Goal: Information Seeking & Learning: Learn about a topic

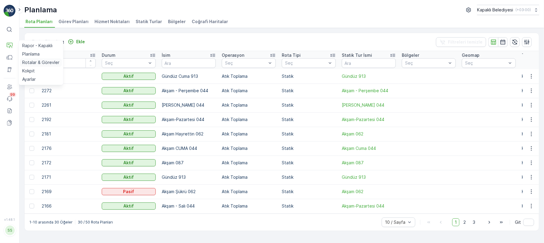
click at [39, 65] on p "Rotalar & Görevler" at bounding box center [40, 62] width 37 height 6
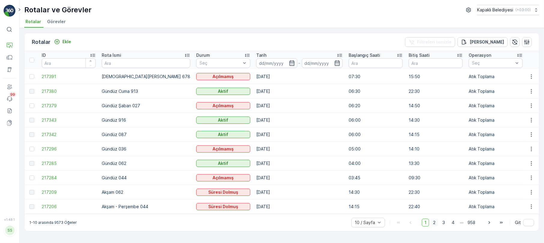
click at [436, 223] on span "2" at bounding box center [434, 223] width 8 height 8
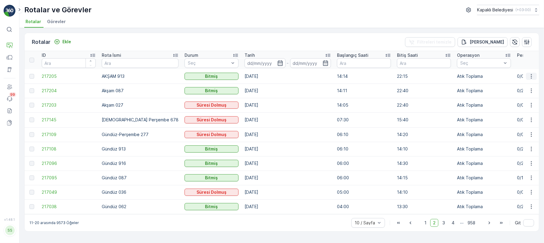
click at [531, 73] on button "button" at bounding box center [531, 76] width 11 height 7
click at [520, 91] on span "Rota Takibini Görüntüle" at bounding box center [517, 94] width 47 height 6
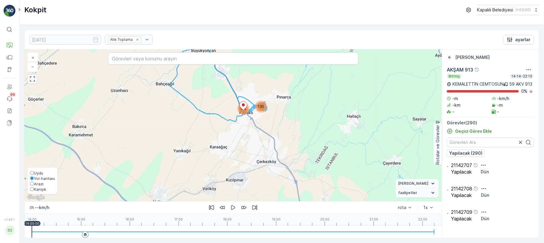
click at [31, 189] on input "Karışık" at bounding box center [32, 189] width 4 height 4
radio input "true"
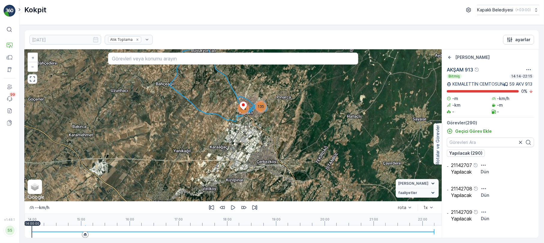
click at [31, 82] on icon "button" at bounding box center [32, 79] width 5 height 5
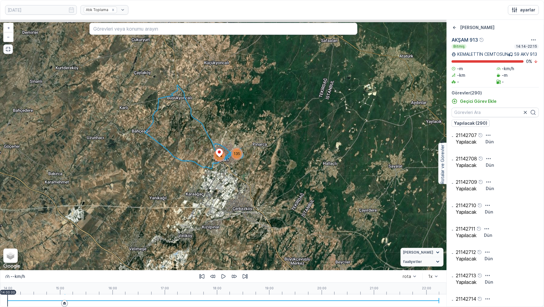
drag, startPoint x: 203, startPoint y: 161, endPoint x: 187, endPoint y: 190, distance: 32.8
click at [187, 190] on div "135 154 + − Uydu Yol haritası Arazi Karışık Leaflet Klavye kısayolları Harita V…" at bounding box center [223, 145] width 446 height 251
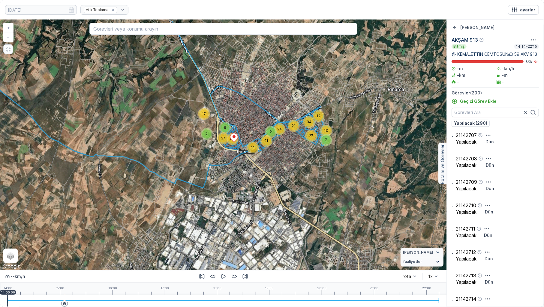
drag, startPoint x: 232, startPoint y: 172, endPoint x: 222, endPoint y: 180, distance: 13.3
click at [222, 180] on div "7 10 12 24 21 34 27 9 27 17 2 65 11 21 2 + − Uydu Yol haritası Arazi Karışık Le…" at bounding box center [223, 145] width 446 height 251
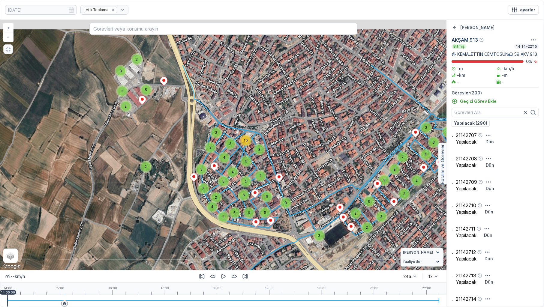
drag, startPoint x: 165, startPoint y: 142, endPoint x: 173, endPoint y: 197, distance: 55.6
click at [173, 196] on div "2 2 2 2 2 3 2 2 2 2 2 3 3 3 5 3 4 6 2 3 3 3 2 4 2 2 3 5 3 2 2 5 4 2 2 3 2 3 2 2…" at bounding box center [223, 145] width 446 height 251
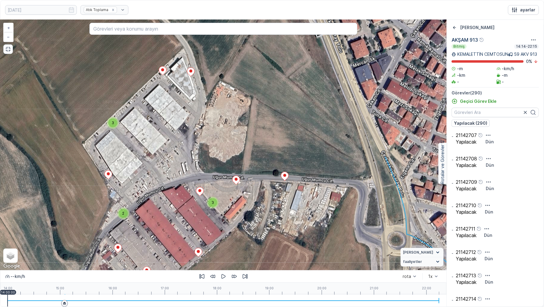
drag, startPoint x: 152, startPoint y: 125, endPoint x: 144, endPoint y: 277, distance: 152.7
click at [144, 243] on div "2 2 2 2 2 2 2 3 3 2 3 3 2 2 2 2 2 2 6 3 2 2 2 2 2 2 + − Uydu Yol haritası Arazi…" at bounding box center [223, 163] width 446 height 287
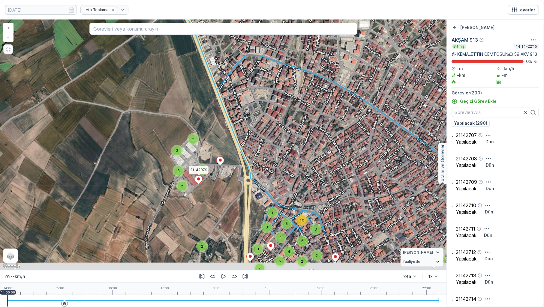
drag, startPoint x: 188, startPoint y: 231, endPoint x: 201, endPoint y: 173, distance: 58.7
click at [200, 176] on icon at bounding box center [199, 180] width 8 height 9
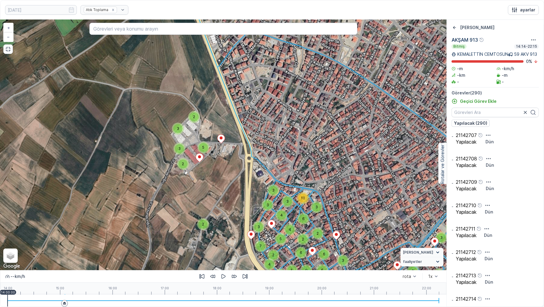
drag, startPoint x: 221, startPoint y: 237, endPoint x: 213, endPoint y: 183, distance: 54.3
click at [213, 184] on div "2 2 2 2 2 3 2 2 2 2 2 3 3 3 5 3 4 6 2 3 3 3 2 4 2 2 3 5 3 2 2 5 4 2 2 3 2 3 2 2…" at bounding box center [223, 145] width 446 height 251
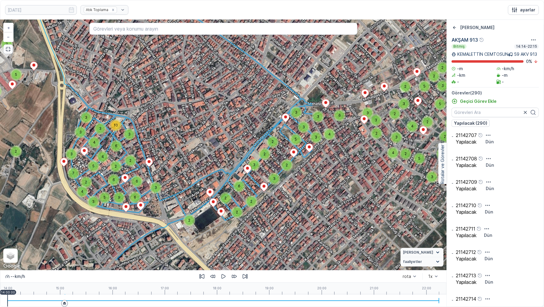
drag, startPoint x: 350, startPoint y: 221, endPoint x: 180, endPoint y: 192, distance: 171.7
click at [182, 191] on div "2 2 2 2 2 3 2 2 2 2 2 3 3 3 5 3 4 6 2 3 3 3 2 4 2 2 3 5 3 2 2 5 4 2 2 3 2 3 2 2…" at bounding box center [223, 145] width 446 height 251
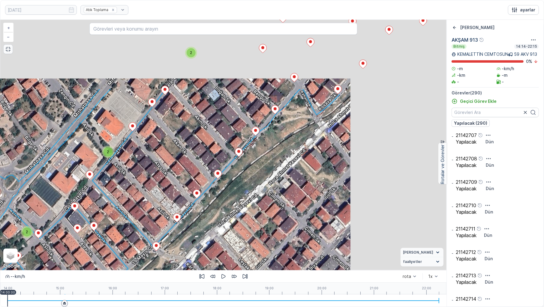
drag, startPoint x: 274, startPoint y: 178, endPoint x: 114, endPoint y: 278, distance: 188.4
click at [114, 243] on div "2 2 2 2 2 2 2 3 3 2 3 3 2 2 2 2 2 2 6 3 2 2 2 2 2 2 + − Uydu Yol haritası Arazi…" at bounding box center [223, 163] width 446 height 287
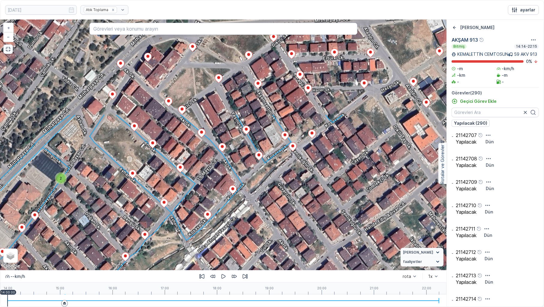
drag, startPoint x: 249, startPoint y: 186, endPoint x: 138, endPoint y: 290, distance: 151.8
click at [138, 243] on div "2 2 2 2 2 2 2 3 3 2 3 3 2 2 2 2 2 2 6 3 2 2 2 2 2 2 21142791 + − Uydu Yol harit…" at bounding box center [223, 163] width 446 height 287
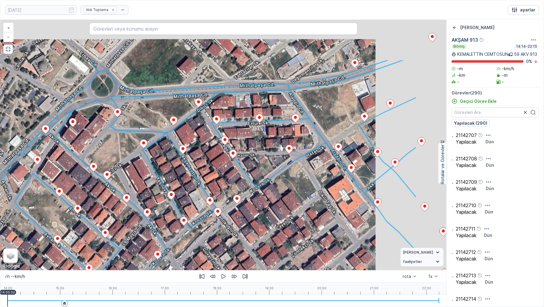
drag, startPoint x: 204, startPoint y: 198, endPoint x: 167, endPoint y: 238, distance: 54.4
click at [167, 238] on div "2 2 2 2 2 2 2 3 3 2 3 3 2 2 2 2 2 2 6 3 2 2 2 2 2 2 21142791 + − Uydu Yol harit…" at bounding box center [223, 145] width 446 height 251
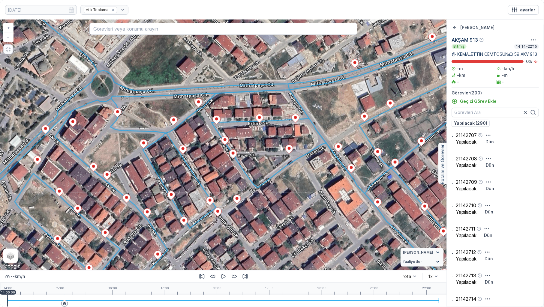
click at [4, 50] on button "button" at bounding box center [8, 49] width 10 height 10
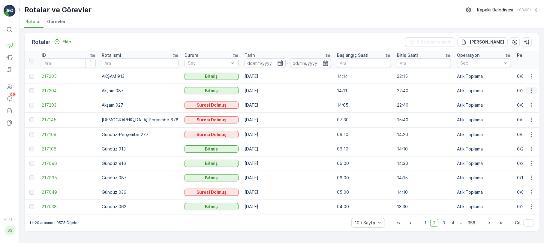
click at [532, 88] on icon "button" at bounding box center [532, 91] width 6 height 6
click at [526, 107] on span "Rota Takibini Görüntüle" at bounding box center [517, 108] width 47 height 6
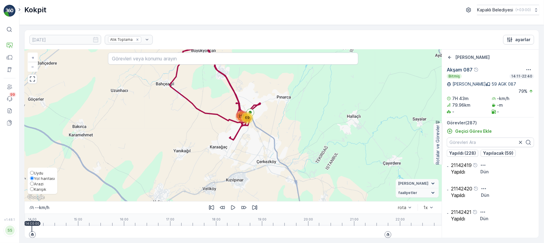
click at [29, 187] on div "Uydu Yol haritası Arazi Karışık" at bounding box center [43, 180] width 30 height 26
click at [35, 190] on span "Karışık" at bounding box center [40, 189] width 12 height 5
click at [34, 190] on input "Karışık" at bounding box center [32, 189] width 4 height 4
radio input "true"
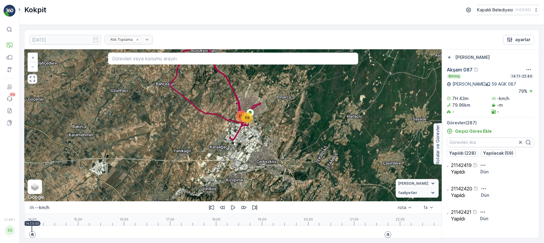
click at [35, 82] on icon "button" at bounding box center [32, 79] width 5 height 5
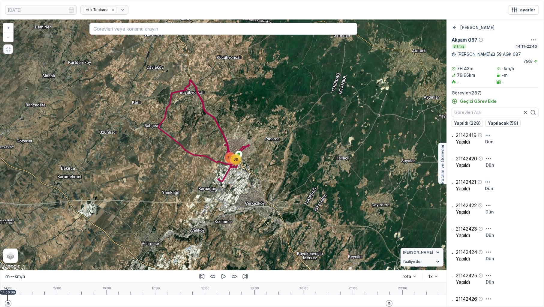
drag, startPoint x: 200, startPoint y: 143, endPoint x: 189, endPoint y: 186, distance: 44.3
click at [189, 186] on div "217 69 + − Uydu Yol haritası Arazi Karışık Leaflet Klavye kısayolları Harita Ve…" at bounding box center [223, 145] width 446 height 251
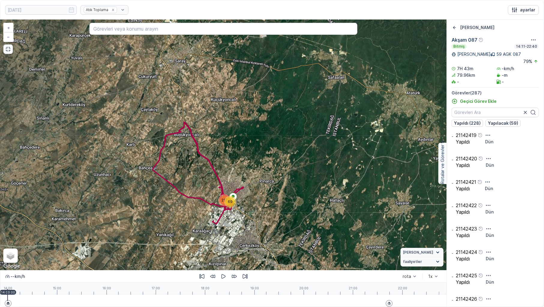
drag, startPoint x: 117, startPoint y: 184, endPoint x: 152, endPoint y: 192, distance: 35.5
click at [152, 192] on div "217 69 + − Uydu Yol haritası Arazi Karışık Leaflet Klavye kısayolları Harita Ve…" at bounding box center [223, 145] width 446 height 251
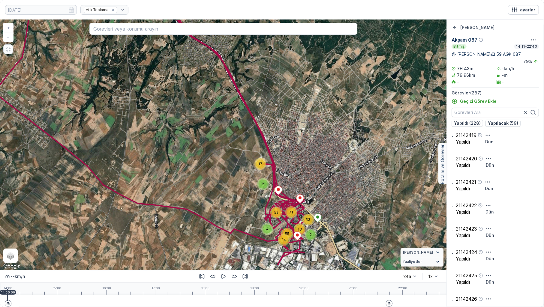
drag, startPoint x: 301, startPoint y: 213, endPoint x: 110, endPoint y: 180, distance: 193.7
click at [112, 183] on div "17 2 14 55 4 71 52 2 13 53 + − Uydu Yol haritası Arazi Karışık Leaflet Klavye k…" at bounding box center [223, 145] width 446 height 251
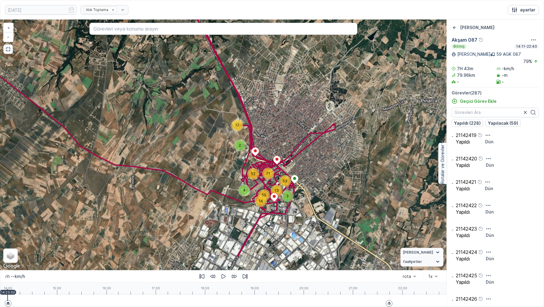
drag, startPoint x: 227, startPoint y: 240, endPoint x: 203, endPoint y: 199, distance: 47.2
click at [204, 200] on div "17 2 14 55 4 71 52 2 13 53 + − Uydu Yol haritası Arazi Karışık Leaflet Klavye k…" at bounding box center [223, 145] width 446 height 251
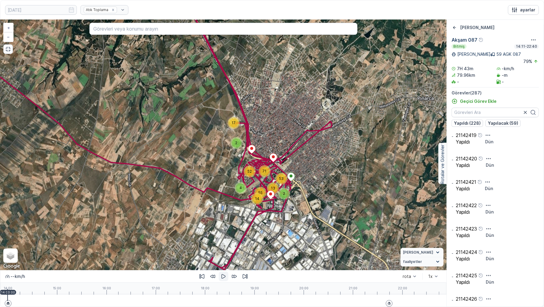
click at [225, 243] on icon "button" at bounding box center [224, 277] width 4 height 5
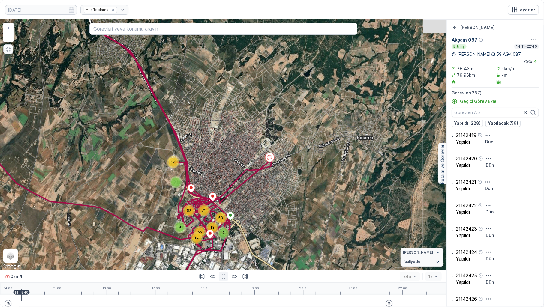
drag, startPoint x: 260, startPoint y: 180, endPoint x: 225, endPoint y: 209, distance: 45.2
click at [225, 209] on div "17 2 14 55 4 71 52 2 13 53 + − Uydu Yol haritası Arazi Karışık Leaflet Klavye k…" at bounding box center [223, 145] width 446 height 251
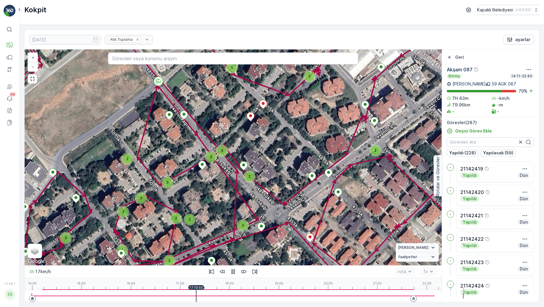
click at [180, 296] on div at bounding box center [233, 296] width 403 height 12
click at [184, 298] on div at bounding box center [233, 296] width 403 height 12
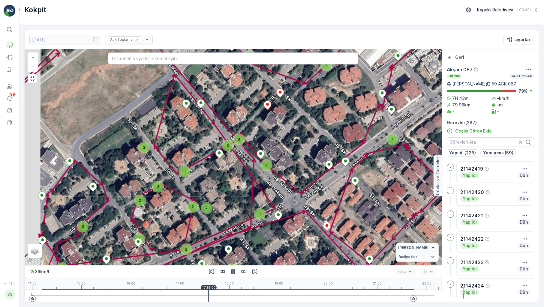
click at [189, 297] on div at bounding box center [233, 296] width 403 height 1
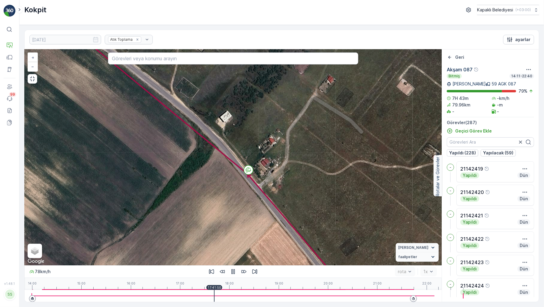
click at [197, 298] on div at bounding box center [233, 296] width 403 height 12
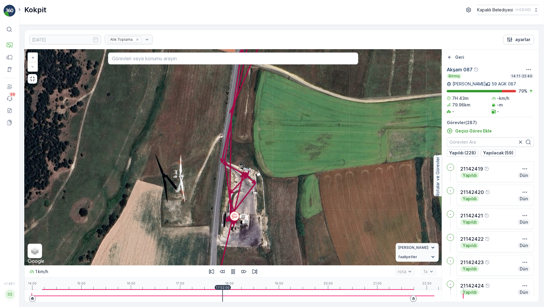
click at [204, 297] on div at bounding box center [233, 296] width 403 height 12
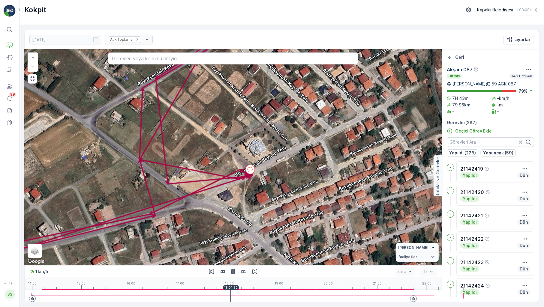
click at [191, 297] on div at bounding box center [233, 296] width 403 height 12
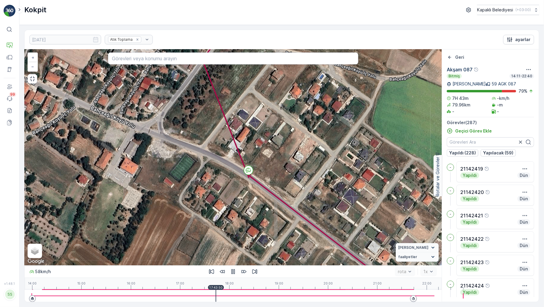
click at [196, 297] on div at bounding box center [233, 296] width 403 height 12
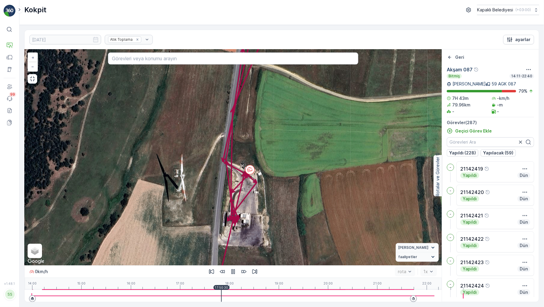
click at [203, 297] on div at bounding box center [233, 296] width 403 height 12
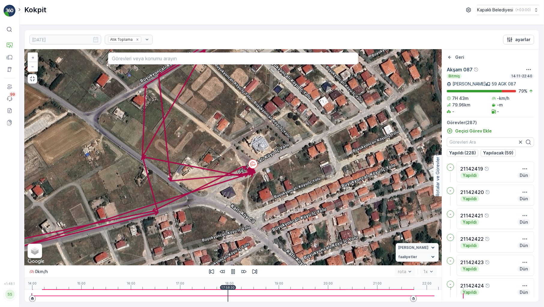
click at [202, 296] on div at bounding box center [233, 296] width 403 height 12
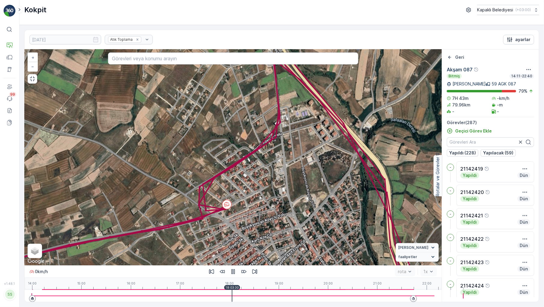
drag, startPoint x: 188, startPoint y: 223, endPoint x: 201, endPoint y: 178, distance: 46.6
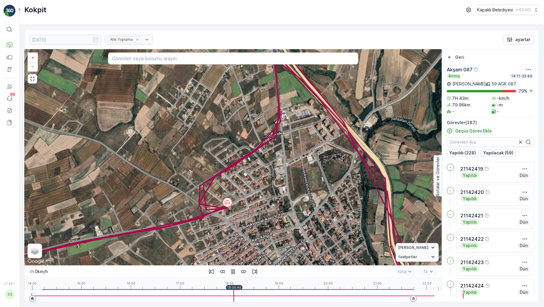
click at [203, 296] on div at bounding box center [233, 296] width 403 height 12
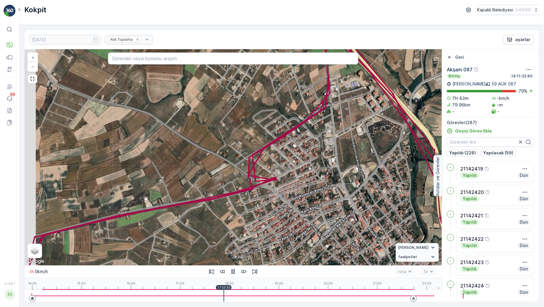
click at [200, 297] on div at bounding box center [233, 296] width 403 height 12
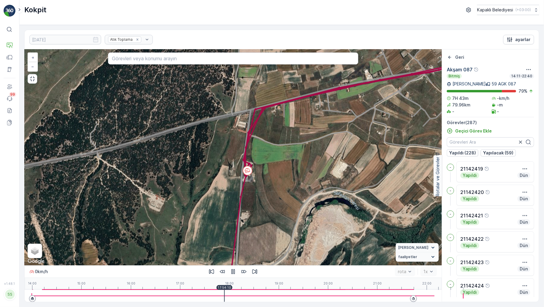
click at [201, 297] on div at bounding box center [233, 296] width 403 height 12
click at [206, 297] on div at bounding box center [233, 296] width 403 height 12
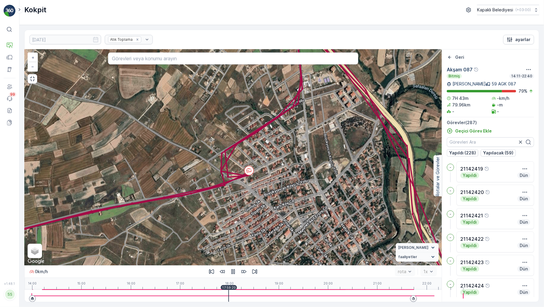
click at [204, 298] on div at bounding box center [233, 296] width 403 height 12
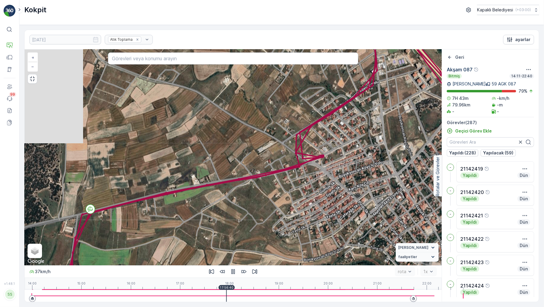
click at [202, 298] on div at bounding box center [233, 296] width 403 height 12
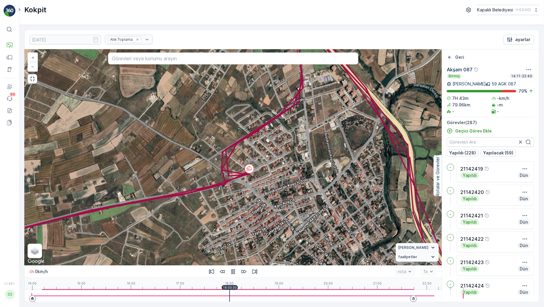
click at [222, 295] on div at bounding box center [233, 296] width 403 height 12
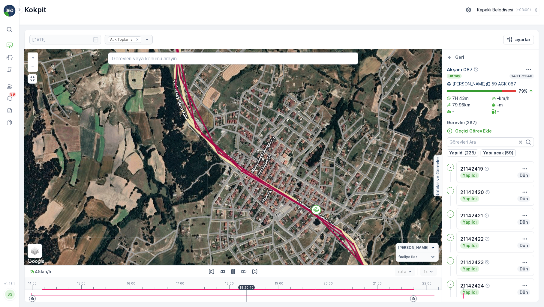
click at [217, 296] on div at bounding box center [233, 296] width 403 height 12
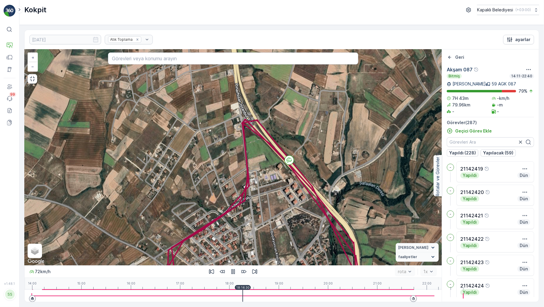
click at [213, 296] on div at bounding box center [233, 296] width 403 height 12
click at [217, 298] on div at bounding box center [233, 296] width 403 height 12
click at [222, 296] on div at bounding box center [233, 296] width 403 height 12
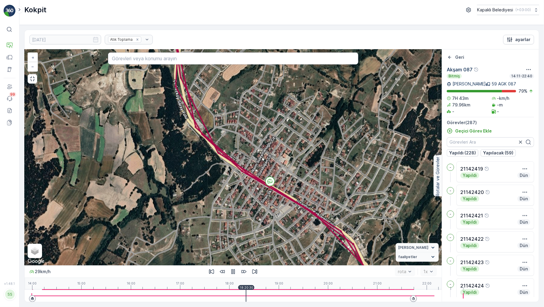
click at [231, 296] on div at bounding box center [233, 296] width 403 height 12
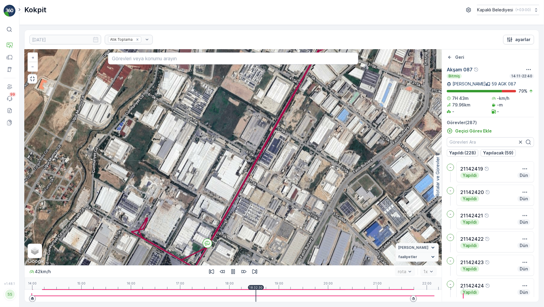
click at [237, 297] on div at bounding box center [233, 296] width 403 height 12
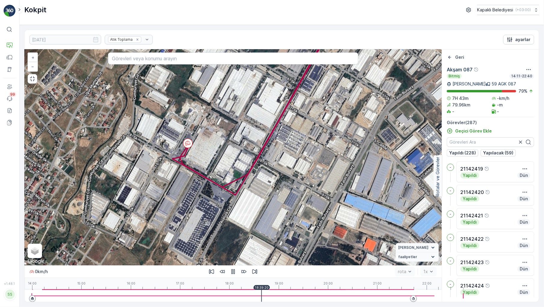
click at [238, 298] on div at bounding box center [233, 296] width 403 height 12
click at [261, 290] on div "18:47:50" at bounding box center [269, 287] width 16 height 5
click at [240, 297] on div at bounding box center [233, 296] width 403 height 12
click at [236, 298] on div at bounding box center [233, 296] width 403 height 12
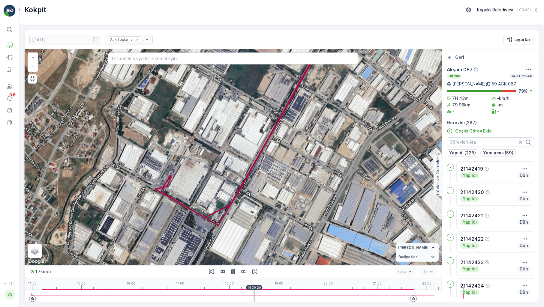
click at [230, 297] on div at bounding box center [233, 296] width 403 height 12
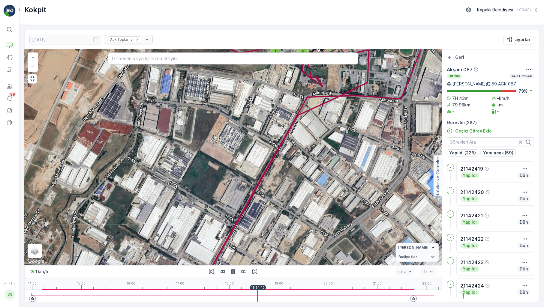
click at [234, 298] on div at bounding box center [233, 296] width 403 height 12
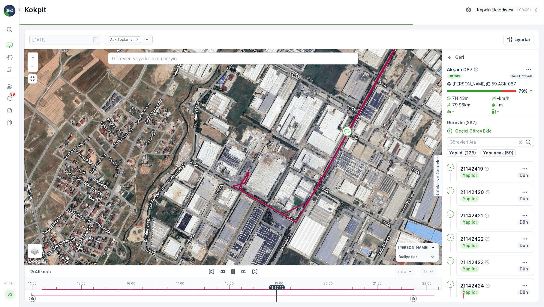
click at [252, 298] on div at bounding box center [233, 296] width 403 height 12
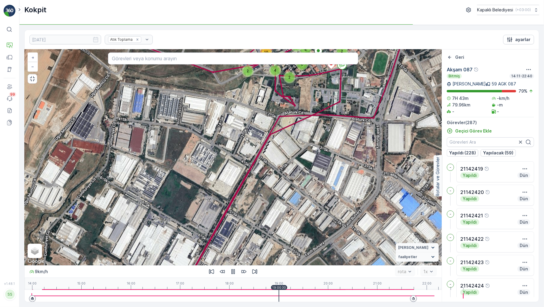
click at [255, 300] on div at bounding box center [233, 296] width 403 height 12
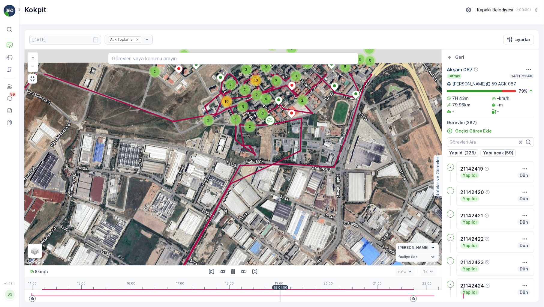
drag, startPoint x: 277, startPoint y: 187, endPoint x: 239, endPoint y: 237, distance: 62.5
click at [239, 237] on div "5 2 3 3 2 2 2 4 6 2 2 4 6 5 10 2 7 7 10 2 2 3 3 9 7 2 3 6 2 4 4 2 2 5 6 5 3 2 5…" at bounding box center [233, 158] width 417 height 216
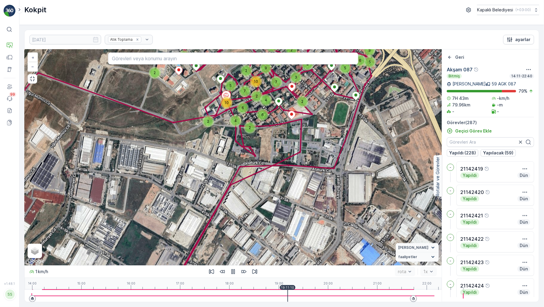
click at [264, 300] on div at bounding box center [233, 296] width 403 height 12
click at [267, 297] on div at bounding box center [233, 296] width 403 height 12
click at [283, 290] on div "19:15:10" at bounding box center [291, 287] width 16 height 5
click at [273, 297] on div at bounding box center [233, 296] width 403 height 12
click at [274, 297] on div at bounding box center [233, 296] width 403 height 12
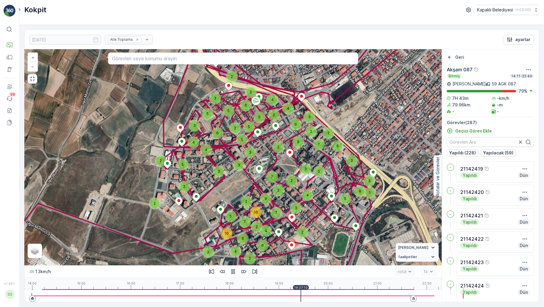
click at [277, 298] on div at bounding box center [233, 296] width 403 height 12
click at [290, 298] on div at bounding box center [233, 296] width 403 height 12
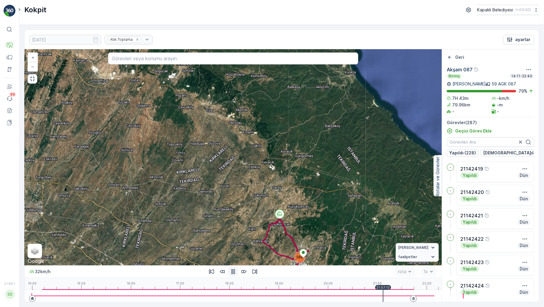
click at [231, 275] on icon "button" at bounding box center [233, 272] width 4 height 5
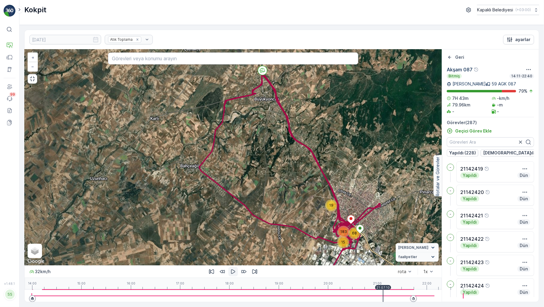
drag, startPoint x: 323, startPoint y: 213, endPoint x: 237, endPoint y: 173, distance: 95.2
click at [237, 173] on div "19 15 183 68 + − Uydu Yol haritası Arazi Karışık Leaflet Klavye kısayolları Har…" at bounding box center [233, 158] width 417 height 216
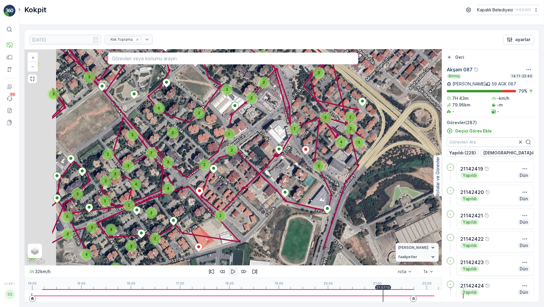
drag, startPoint x: 245, startPoint y: 206, endPoint x: 318, endPoint y: 130, distance: 105.1
click at [318, 130] on div "4 3 2 2 4 3 3 2 2 3 2 3 3 2 6 2 3 4 2 5 4 3 3 2 3 2 2 7 6 2 2 2 2 2 2 2 2 2 3 3…" at bounding box center [233, 158] width 417 height 216
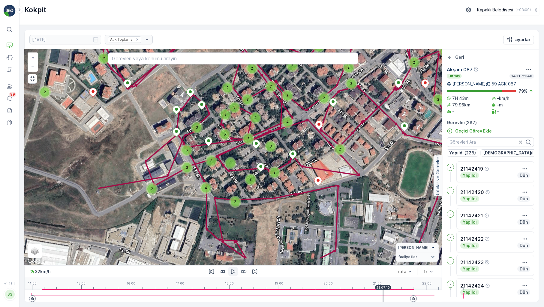
drag, startPoint x: 241, startPoint y: 200, endPoint x: 359, endPoint y: 134, distance: 135.7
click at [359, 134] on div "4 3 2 2 4 3 3 2 2 3 2 3 3 2 6 2 3 4 2 5 4 3 3 2 3 2 2 7 6 2 2 2 2 2 2 2 2 2 3 3…" at bounding box center [233, 158] width 417 height 216
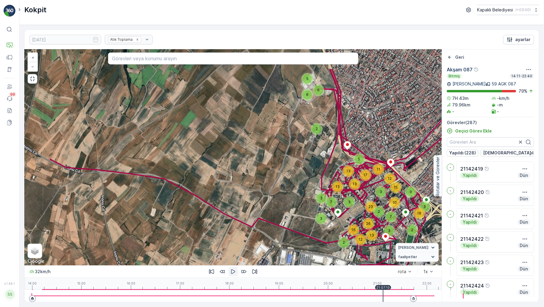
drag, startPoint x: 353, startPoint y: 143, endPoint x: 435, endPoint y: 166, distance: 85.1
click at [435, 166] on div "6 5 6 2 12 2 13 16 26 3 3 23 12 11 5 17 3 7 3 13 13 13 2 3 2 7 3 10 15 9 16 + −…" at bounding box center [233, 158] width 417 height 216
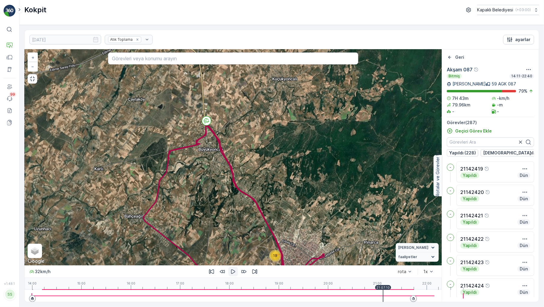
drag, startPoint x: 173, startPoint y: 117, endPoint x: 205, endPoint y: 202, distance: 91.4
click at [205, 202] on div "19 15 183 68 + − Uydu Yol haritası Arazi Karışık Leaflet Klavye kısayolları Har…" at bounding box center [233, 158] width 417 height 216
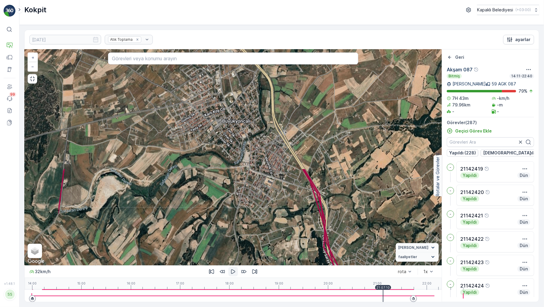
drag, startPoint x: 198, startPoint y: 137, endPoint x: 276, endPoint y: 281, distance: 163.8
click at [276, 282] on div "6 5 6 2 12 2 13 16 26 3 3 23 12 11 5 17 3 7 3 13 13 13 2 3 2 7 3 10 15 9 16 + −…" at bounding box center [233, 176] width 417 height 253
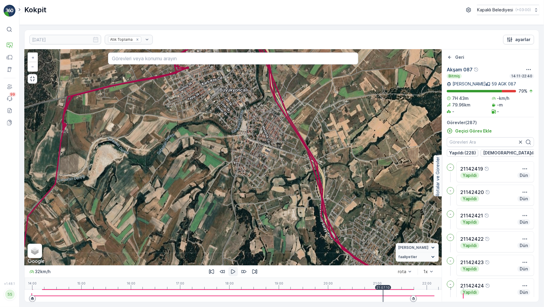
drag, startPoint x: 258, startPoint y: 228, endPoint x: 259, endPoint y: 201, distance: 27.7
click at [259, 202] on div "6 5 6 2 12 2 13 16 26 3 3 23 12 11 5 17 3 7 3 13 13 13 2 3 2 7 3 10 15 9 16 + −…" at bounding box center [233, 158] width 417 height 216
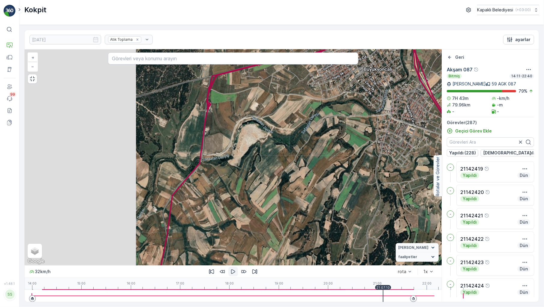
drag, startPoint x: 189, startPoint y: 200, endPoint x: 333, endPoint y: 181, distance: 145.4
click at [333, 181] on div "6 5 6 2 12 2 13 16 26 3 3 23 12 11 5 17 3 7 3 13 13 13 2 3 2 7 3 10 15 9 16 + −…" at bounding box center [233, 158] width 417 height 216
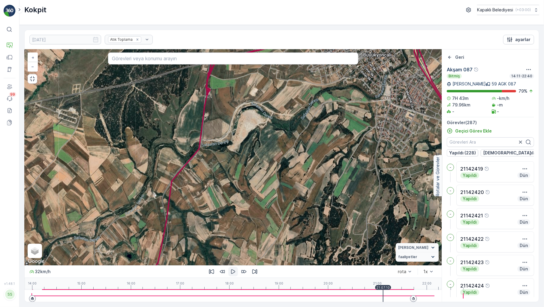
drag, startPoint x: 247, startPoint y: 219, endPoint x: 242, endPoint y: 173, distance: 46.2
click at [249, 180] on div "6 5 6 2 12 2 13 16 26 3 3 23 12 11 5 17 3 7 3 13 13 13 2 3 2 7 3 10 15 9 16 + −…" at bounding box center [233, 158] width 417 height 216
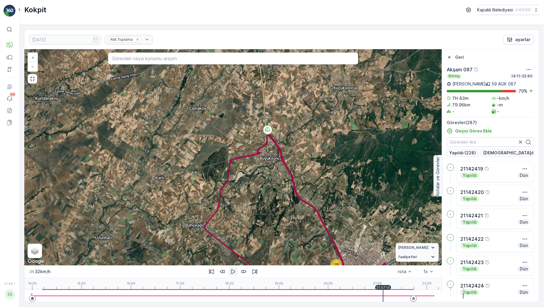
drag, startPoint x: 202, startPoint y: 199, endPoint x: 212, endPoint y: 184, distance: 17.4
click at [212, 184] on div "19 15 183 68 + − Uydu Yol haritası Arazi Karışık Leaflet Klavye kısayolları Har…" at bounding box center [233, 158] width 417 height 216
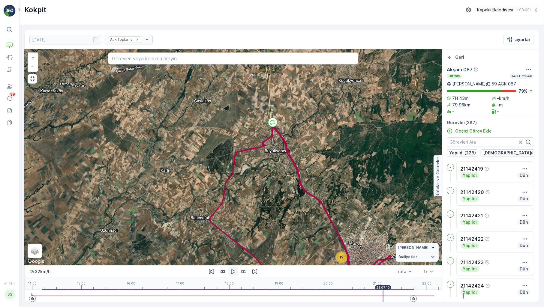
click at [231, 274] on icon "button" at bounding box center [233, 272] width 4 height 5
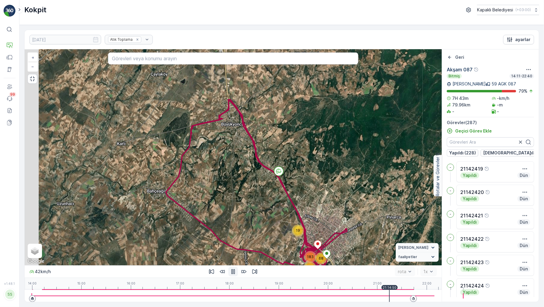
drag, startPoint x: 243, startPoint y: 240, endPoint x: 306, endPoint y: 195, distance: 78.0
click at [304, 225] on div "19" at bounding box center [298, 231] width 12 height 12
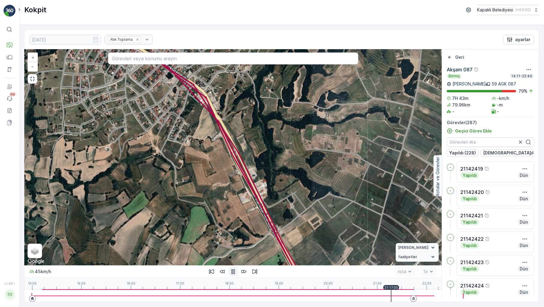
drag, startPoint x: 228, startPoint y: 147, endPoint x: 285, endPoint y: 265, distance: 130.5
click at [285, 265] on div "5 2 3 3 2 2 2 4 6 2 2 4 6 5 10 2 7 7 10 2 2 3 3 9 7 2 3 6 2 4 4 2 2 5 6 5 3 2 5…" at bounding box center [233, 158] width 417 height 216
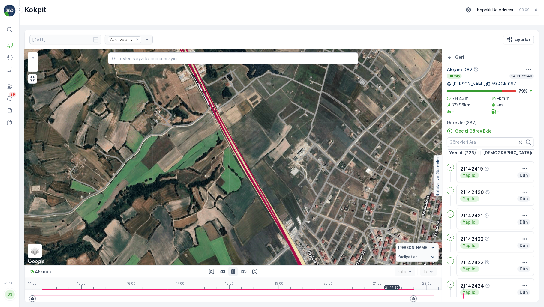
click at [351, 297] on div at bounding box center [233, 296] width 403 height 12
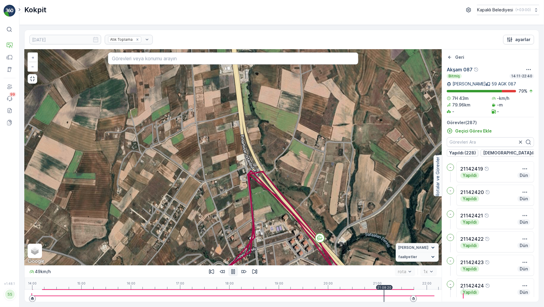
click at [230, 275] on icon "button" at bounding box center [233, 272] width 6 height 6
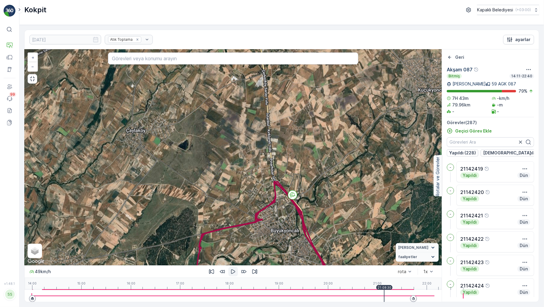
drag, startPoint x: 252, startPoint y: 240, endPoint x: 280, endPoint y: 174, distance: 71.1
click at [280, 175] on div "17 2 14 55 4 71 52 2 13 53 + − Uydu Yol haritası Arazi Karışık Leaflet Klavye k…" at bounding box center [233, 158] width 417 height 216
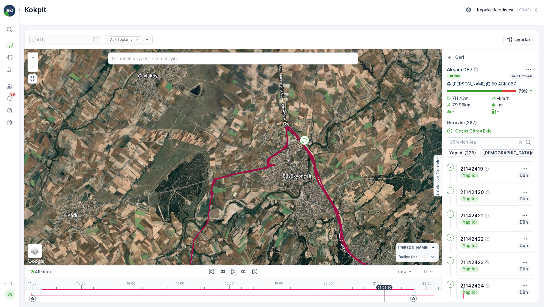
drag, startPoint x: 276, startPoint y: 188, endPoint x: 241, endPoint y: 126, distance: 70.4
click at [250, 137] on div "17 2 14 55 4 71 52 2 13 53 + − Uydu Yol haritası Arazi Karışık Leaflet Klavye k…" at bounding box center [233, 158] width 417 height 216
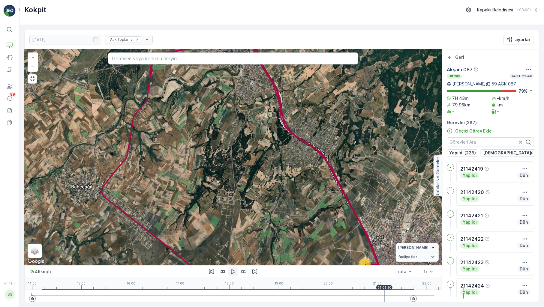
drag, startPoint x: 258, startPoint y: 231, endPoint x: 246, endPoint y: 181, distance: 51.5
click at [246, 181] on div "17 2 14 55 4 71 52 2 13 53 + − Uydu Yol haritası Arazi Karışık Leaflet Klavye k…" at bounding box center [233, 158] width 417 height 216
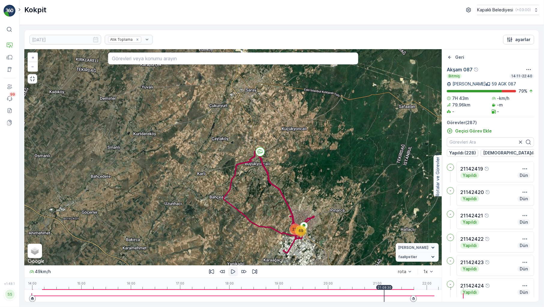
drag, startPoint x: 278, startPoint y: 211, endPoint x: 268, endPoint y: 204, distance: 11.6
click at [273, 205] on div "217 69 + − Uydu Yol haritası Arazi Karışık Leaflet Klavye kısayolları Harita Ve…" at bounding box center [233, 158] width 417 height 216
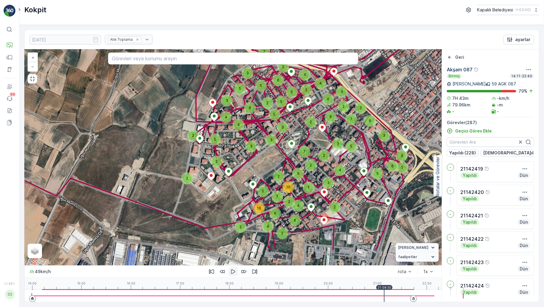
drag, startPoint x: 342, startPoint y: 244, endPoint x: 261, endPoint y: 169, distance: 110.5
click at [283, 196] on div "2" at bounding box center [289, 202] width 12 height 12
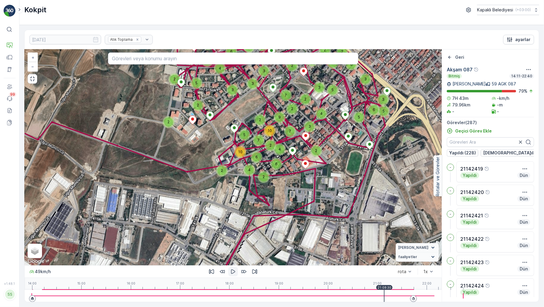
drag, startPoint x: 314, startPoint y: 232, endPoint x: 295, endPoint y: 176, distance: 59.4
click at [295, 176] on div "5 2 3 3 2 2 2 4 6 2 2 4 6 5 10 2 7 7 10 2 2 3 3 9 7 2 3 6 2 4 4 2 2 5 6 5 3 2 5…" at bounding box center [233, 158] width 417 height 216
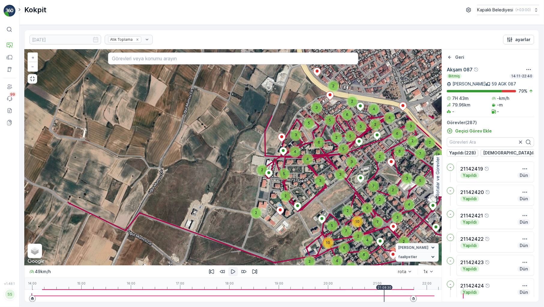
drag, startPoint x: 186, startPoint y: 196, endPoint x: 272, endPoint y: 286, distance: 124.6
click at [273, 287] on div "5 2 3 3 2 2 2 4 6 2 2 4 6 5 10 2 7 7 10 2 2 3 3 9 7 2 3 6 2 4 4 2 2 5 6 5 3 2 5…" at bounding box center [233, 176] width 417 height 253
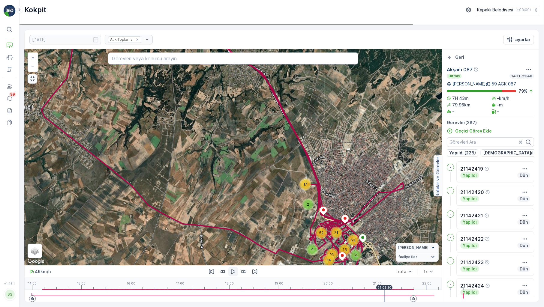
click at [28, 74] on button "button" at bounding box center [33, 79] width 10 height 10
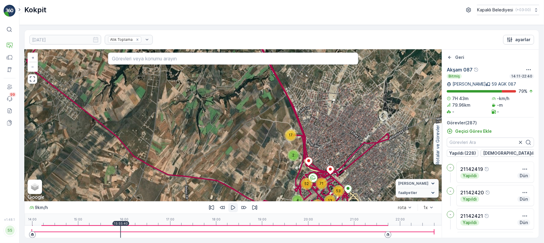
click at [121, 225] on div "14:00 15:00 16:00 17:00 18:00 19:00 20:00 21:00 22:00 15:55:40" at bounding box center [233, 220] width 403 height 12
click at [45, 225] on div "14:00 15:00 16:00 17:00 18:00 19:00 20:00 21:00 22:00 14:17:10" at bounding box center [233, 220] width 403 height 12
click at [33, 79] on icon "button" at bounding box center [32, 79] width 6 height 6
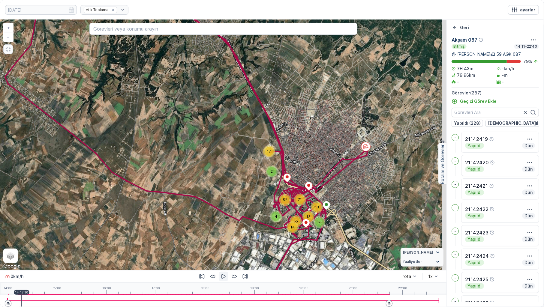
drag, startPoint x: 295, startPoint y: 198, endPoint x: 262, endPoint y: 194, distance: 32.6
click at [294, 194] on div "71" at bounding box center [300, 200] width 12 height 12
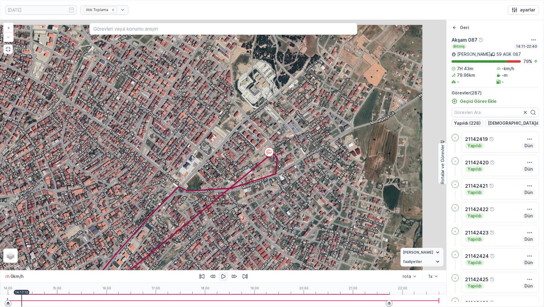
drag, startPoint x: 370, startPoint y: 149, endPoint x: 279, endPoint y: 173, distance: 94.2
click at [279, 173] on div "5 2 3 3 2 2 2 4 6 2 2 4 6 5 10 2 7 7 10 2 2 3 3 9 7 2 3 6 2 4 4 2 2 5 6 5 3 2 5…" at bounding box center [223, 145] width 446 height 251
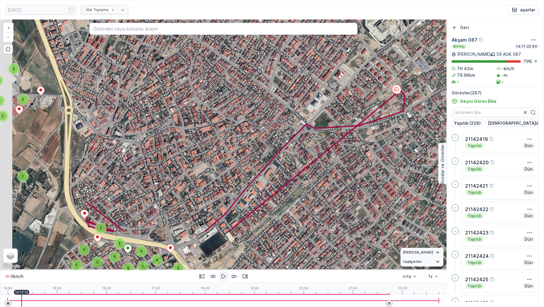
drag, startPoint x: 249, startPoint y: 190, endPoint x: 364, endPoint y: 139, distance: 126.6
click at [364, 139] on div "5 2 3 3 2 2 2 4 6 2 2 4 6 5 10 2 7 7 10 2 2 3 3 9 7 2 3 6 2 4 4 2 2 5 6 5 3 2 5…" at bounding box center [223, 145] width 446 height 251
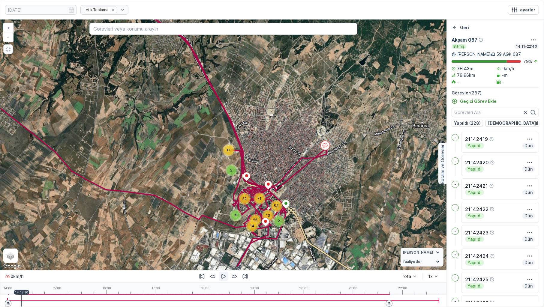
drag, startPoint x: 239, startPoint y: 228, endPoint x: 266, endPoint y: 200, distance: 38.9
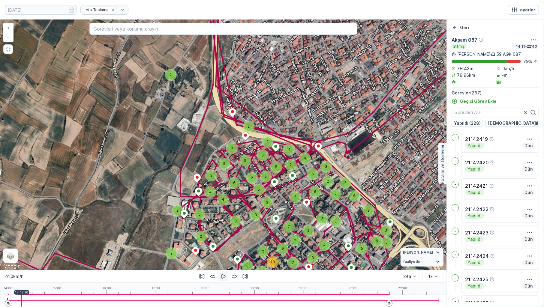
click at [30, 298] on div at bounding box center [224, 301] width 432 height 12
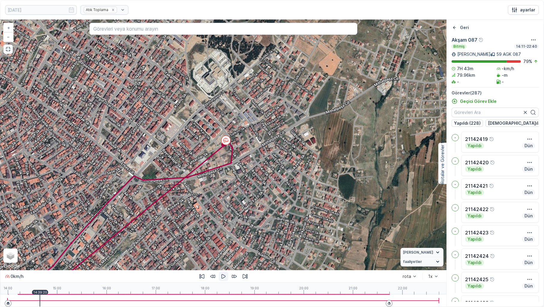
click at [40, 299] on div at bounding box center [224, 301] width 432 height 12
click at [52, 301] on div at bounding box center [224, 301] width 432 height 12
click at [58, 298] on div at bounding box center [224, 301] width 432 height 12
click at [67, 297] on div at bounding box center [224, 301] width 432 height 12
click at [74, 297] on div at bounding box center [224, 301] width 432 height 12
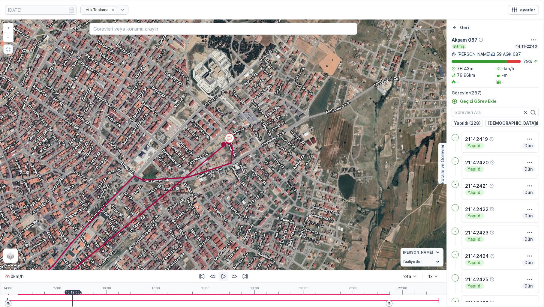
click at [73, 301] on div at bounding box center [224, 301] width 432 height 1
click at [19, 295] on div at bounding box center [224, 301] width 432 height 12
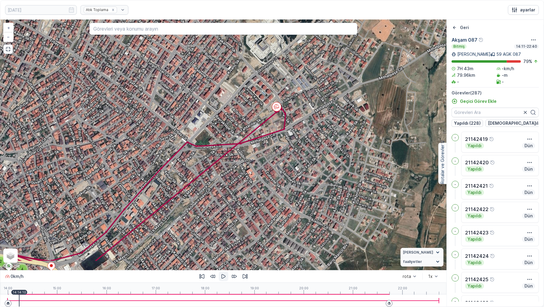
drag, startPoint x: 142, startPoint y: 255, endPoint x: 195, endPoint y: 220, distance: 63.4
click at [195, 220] on div "5 2 3 3 2 2 2 4 6 2 2 4 6 5 10 2 7 7 10 2 2 3 3 9 7 2 3 6 2 4 4 2 2 5 6 5 3 2 5…" at bounding box center [223, 145] width 446 height 251
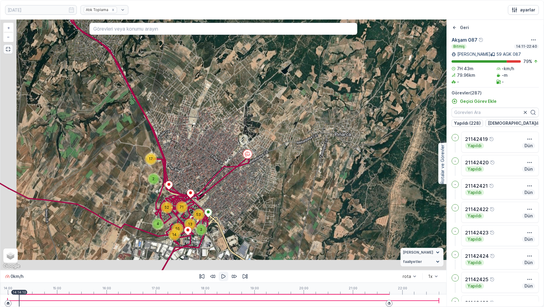
drag, startPoint x: 201, startPoint y: 214, endPoint x: 231, endPoint y: 186, distance: 41.6
click at [231, 186] on div "17 2 14 55 4 71 52 2 13 53 + − Uydu Yol haritası Arazi Karışık Leaflet Klavye k…" at bounding box center [223, 145] width 446 height 251
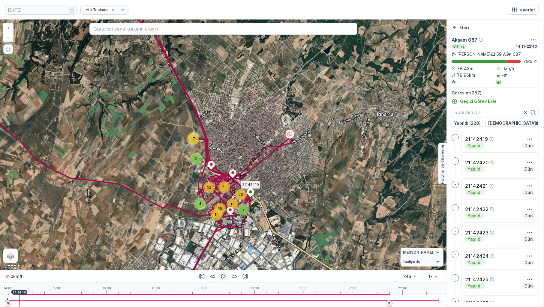
drag, startPoint x: 219, startPoint y: 214, endPoint x: 249, endPoint y: 198, distance: 33.7
click at [249, 198] on icon at bounding box center [251, 193] width 8 height 9
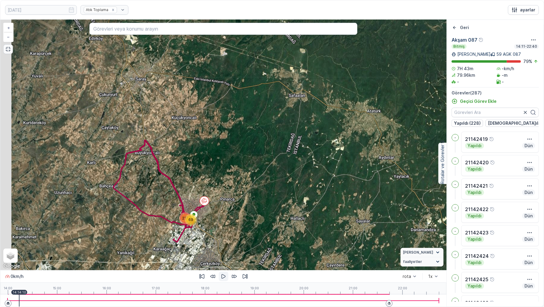
drag, startPoint x: 133, startPoint y: 239, endPoint x: 178, endPoint y: 218, distance: 50.0
click at [178, 218] on div "217 69 + − Uydu Yol haritası Arazi Karışık Leaflet Klavye kısayolları Harita Ve…" at bounding box center [223, 145] width 446 height 251
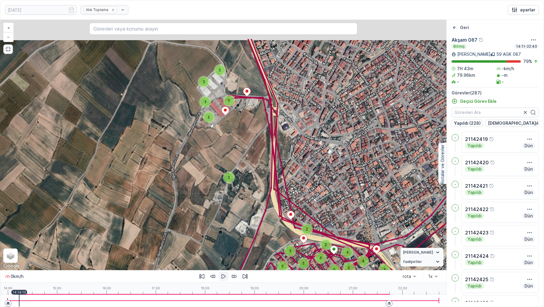
drag, startPoint x: 223, startPoint y: 144, endPoint x: 219, endPoint y: 189, distance: 44.6
click at [219, 189] on div "5 2 3 3 2 2 2 4 6 2 2 4 6 5 10 2 7 7 10 2 2 3 3 9 7 2 3 6 2 4 4 2 2 5 6 5 3 2 5…" at bounding box center [223, 145] width 446 height 251
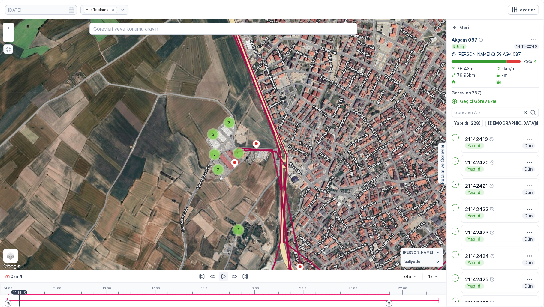
drag, startPoint x: 214, startPoint y: 121, endPoint x: 226, endPoint y: 156, distance: 36.7
click at [226, 156] on div "5 2 3 3 2 2 2 4 6 2 2 4 6 5 10 2 7 7 10 2 2 3 3 9 7 2 3 6 2 4 4 2 2 5 6 5 3 2 5…" at bounding box center [223, 145] width 446 height 251
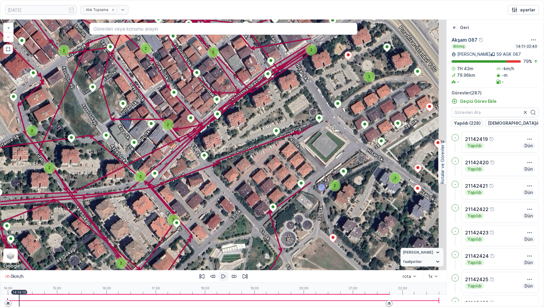
drag, startPoint x: 308, startPoint y: 210, endPoint x: 125, endPoint y: 203, distance: 182.9
click at [125, 203] on div "3 3 2 2 3 3 2 2 2 2 2 2 3 2 5 2 2 3 2 4 2 2 3 3 2 2 2 3 3 5 2 2 2 2 2 3 2 2 3 3…" at bounding box center [223, 145] width 446 height 251
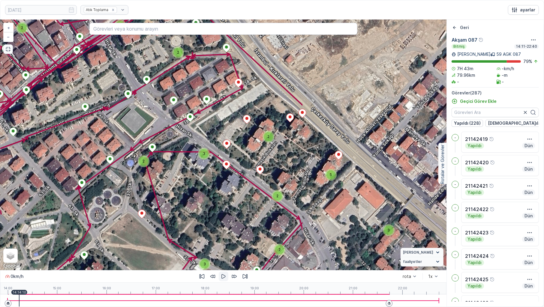
drag, startPoint x: 315, startPoint y: 208, endPoint x: 123, endPoint y: 181, distance: 193.4
click at [124, 182] on div "3 3 2 2 3 3 2 2 2 2 2 2 3 2 5 2 2 3 2 4 2 2 3 3 2 2 2 3 3 5 2 2 2 2 2 3 2 2 3 3…" at bounding box center [223, 145] width 446 height 251
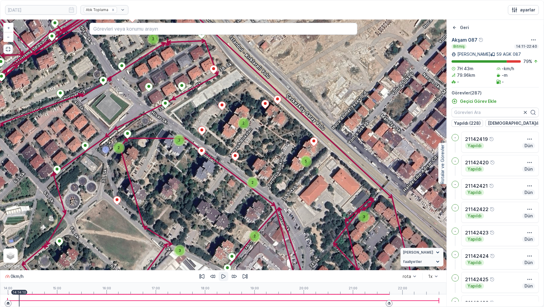
drag, startPoint x: 173, startPoint y: 160, endPoint x: 71, endPoint y: 119, distance: 109.6
click at [74, 122] on div "3 3 2 2 3 3 2 2 2 2 2 2 3 2 5 2 2 3 2 4 2 2 3 3 2 2 2 3 3 5 2 2 2 2 2 3 2 2 3 3…" at bounding box center [223, 145] width 446 height 251
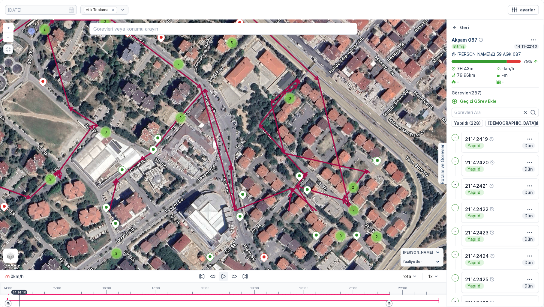
drag, startPoint x: 188, startPoint y: 240, endPoint x: 223, endPoint y: 134, distance: 111.3
click at [223, 134] on div "3 3 2 2 3 3 2 2 2 2 2 2 3 2 5 2 2 3 2 4 2 2 3 3 2 2 2 3 3 5 2 2 2 2 2 3 2 2 3 3…" at bounding box center [223, 145] width 446 height 251
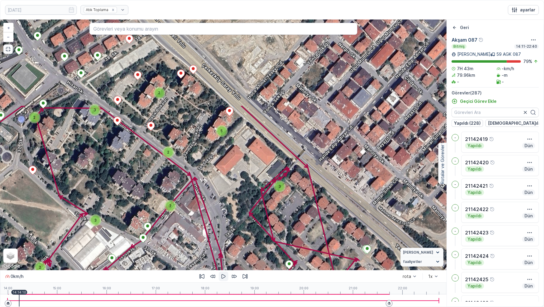
drag, startPoint x: 208, startPoint y: 163, endPoint x: 180, endPoint y: 274, distance: 114.5
click at [180, 274] on div "3 3 2 2 3 3 2 2 2 2 2 2 3 2 5 2 2 3 2 4 2 2 3 3 2 2 2 3 3 5 2 2 2 2 2 3 2 2 3 3…" at bounding box center [223, 163] width 446 height 287
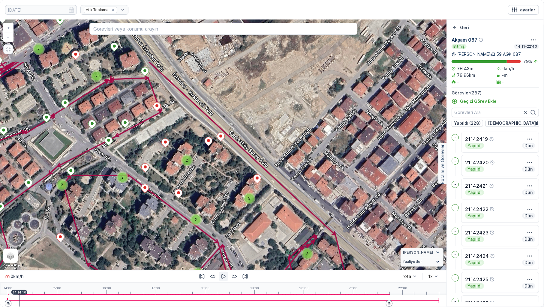
drag, startPoint x: 152, startPoint y: 160, endPoint x: 180, endPoint y: 228, distance: 73.0
click at [180, 228] on div "3 3 2 2 3 3 2 2 2 2 2 2 3 2 5 2 2 3 2 4 2 2 3 3 2 2 2 3 3 5 2 2 2 2 2 3 2 2 3 3…" at bounding box center [223, 145] width 446 height 251
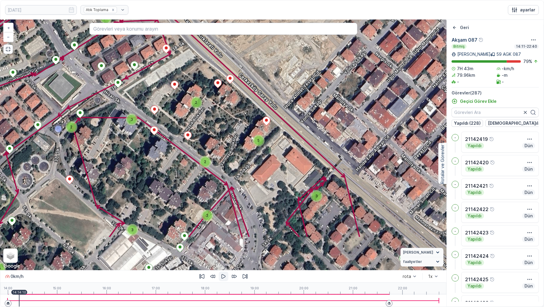
drag, startPoint x: 117, startPoint y: 237, endPoint x: 123, endPoint y: 184, distance: 53.2
click at [125, 189] on div "3 3 2 2 3 3 2 2 2 2 2 2 3 2 5 2 2 3 2 4 2 2 3 3 2 2 2 3 3 5 2 2 2 2 2 3 2 2 3 3…" at bounding box center [223, 145] width 446 height 251
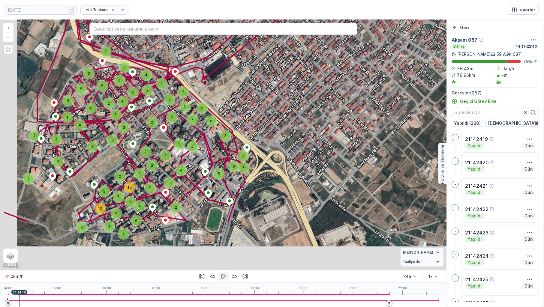
drag, startPoint x: 162, startPoint y: 255, endPoint x: 224, endPoint y: 174, distance: 101.9
click at [224, 174] on div "5 2 3 3 2 2 2 4 6 2 2 4 6 5 10 2 7 7 10 2 2 3 3 9 7 2 3 6 2 4 4 2 2 5 6 5 3 2 5…" at bounding box center [223, 145] width 446 height 251
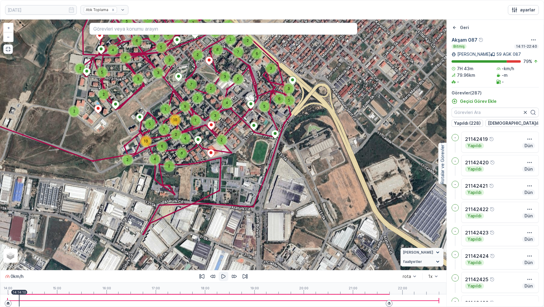
drag, startPoint x: 194, startPoint y: 231, endPoint x: 228, endPoint y: 171, distance: 68.9
click at [228, 172] on div "5 2 3 3 2 2 2 4 6 2 2 4 6 5 10 2 7 7 10 2 2 3 3 9 7 2 3 6 2 4 4 2 2 5 6 5 3 2 5…" at bounding box center [223, 145] width 446 height 251
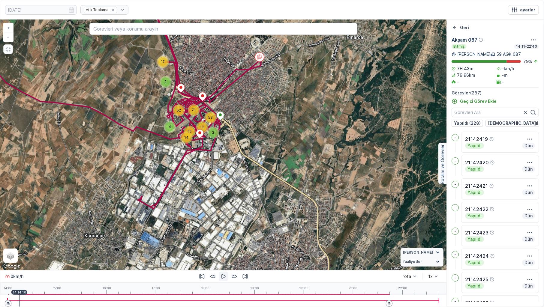
click at [10, 54] on div "17 2 14 55 4 71 52 2 13 53 + − Uydu Yol haritası Arazi Karışık Leaflet Klavye k…" at bounding box center [223, 145] width 446 height 251
click at [9, 50] on icon "button" at bounding box center [8, 49] width 6 height 6
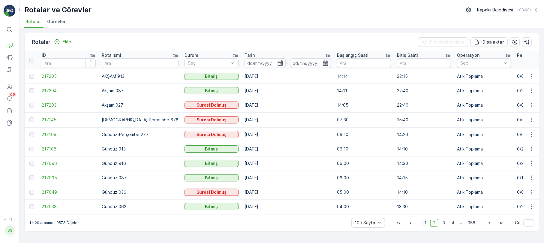
click at [425, 224] on span "1" at bounding box center [425, 223] width 7 height 8
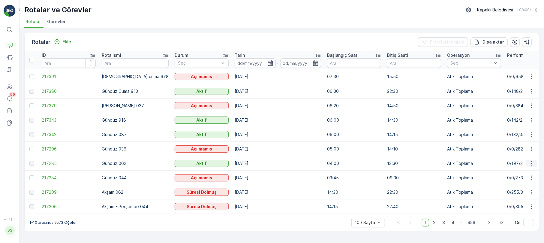
click at [531, 162] on icon "button" at bounding box center [532, 163] width 6 height 6
click at [526, 179] on span "Rota Takibini Görüntüle" at bounding box center [517, 180] width 47 height 6
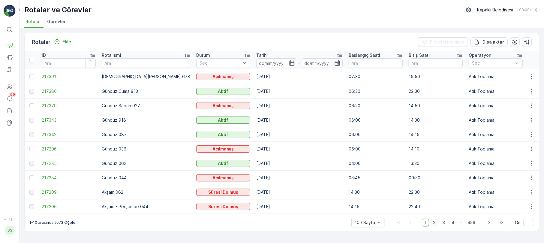
click at [433, 223] on span "2" at bounding box center [434, 223] width 8 height 8
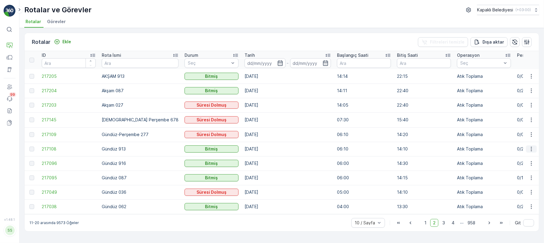
click at [531, 147] on icon "button" at bounding box center [532, 149] width 6 height 6
click at [533, 162] on div "Rota Takibini Görüntüle" at bounding box center [517, 165] width 53 height 8
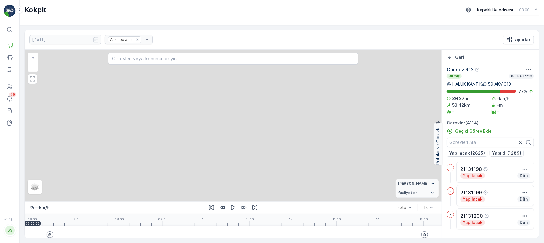
click at [50, 226] on div at bounding box center [233, 232] width 403 height 12
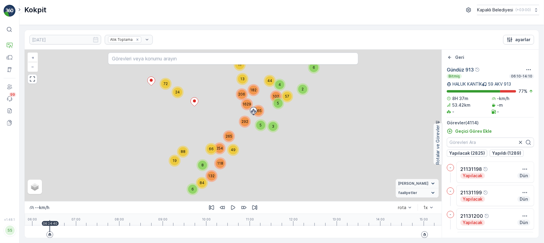
click at [0, 0] on input "Karışık" at bounding box center [0, 0] width 0 height 0
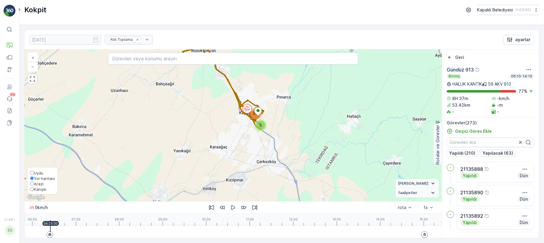
click at [33, 190] on input "Karışık" at bounding box center [32, 189] width 4 height 4
radio input "true"
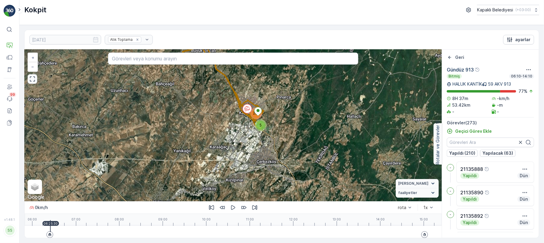
click at [30, 82] on icon "button" at bounding box center [32, 79] width 5 height 5
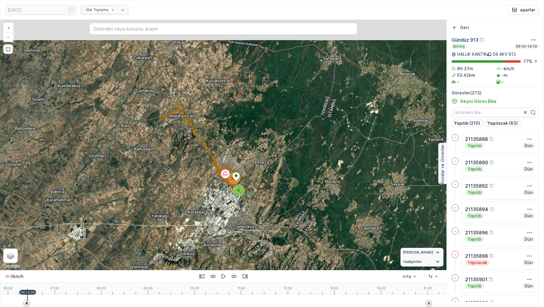
drag, startPoint x: 212, startPoint y: 155, endPoint x: 191, endPoint y: 204, distance: 52.2
click at [195, 207] on div "5 267 + − Uydu Yol haritası Arazi Karışık Leaflet Klavye kısayolları Harita Ver…" at bounding box center [223, 145] width 446 height 251
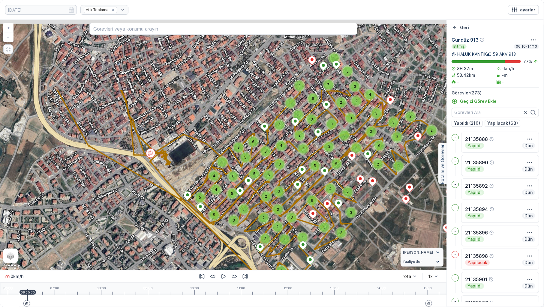
drag, startPoint x: 266, startPoint y: 174, endPoint x: 228, endPoint y: 265, distance: 98.6
click at [228, 243] on div "2 3 2 2 2 2 2 3 6 3 3 2 3 2 3 2 4 3 3 3 7 3 6 3 3 3 2 2 5 3 5 5 6 5 5 3 4 4 3 2…" at bounding box center [223, 145] width 446 height 251
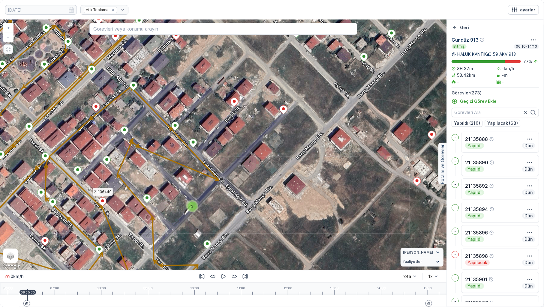
drag, startPoint x: 352, startPoint y: 220, endPoint x: 105, endPoint y: 203, distance: 247.3
click at [105, 203] on icon at bounding box center [103, 202] width 8 height 9
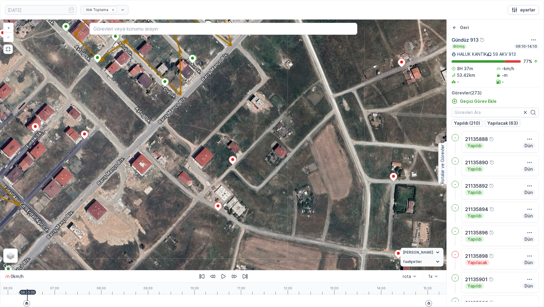
drag, startPoint x: 246, startPoint y: 161, endPoint x: 87, endPoint y: 185, distance: 160.3
click at [87, 185] on div "2 2 2 2 2 2 2 2 2 3 2 2 2 + − Uydu Yol haritası Arazi Karışık Leaflet Klavye kı…" at bounding box center [223, 145] width 446 height 251
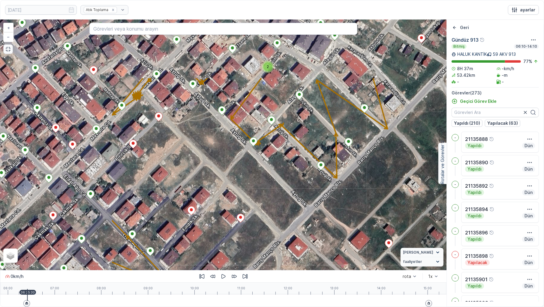
drag, startPoint x: 75, startPoint y: 169, endPoint x: 231, endPoint y: 252, distance: 177.0
click at [231, 243] on div "2 2 2 2 2 2 2 2 2 3 2 2 2 + − Uydu Yol haritası Arazi Karışık Leaflet Klavye kı…" at bounding box center [223, 145] width 446 height 251
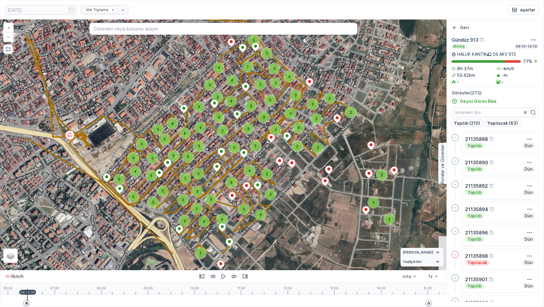
drag, startPoint x: 117, startPoint y: 223, endPoint x: 187, endPoint y: 183, distance: 81.2
click at [187, 183] on div "2" at bounding box center [185, 178] width 9 height 9
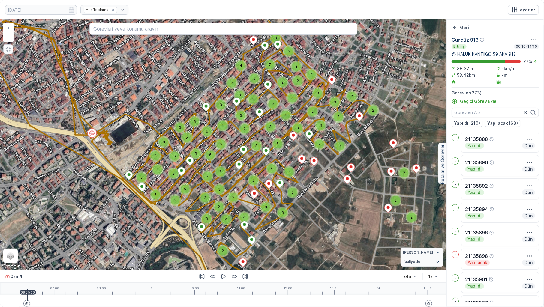
click at [28, 243] on div at bounding box center [224, 301] width 432 height 12
click at [38, 243] on div at bounding box center [224, 301] width 432 height 12
click at [42, 243] on div at bounding box center [224, 301] width 432 height 12
click at [49, 243] on div at bounding box center [224, 301] width 432 height 12
click at [53, 243] on div at bounding box center [224, 301] width 432 height 12
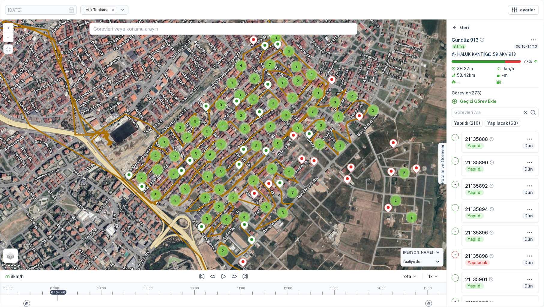
click at [58, 243] on div at bounding box center [224, 301] width 432 height 12
click at [61, 243] on div at bounding box center [224, 301] width 432 height 12
click at [68, 243] on div at bounding box center [224, 301] width 432 height 12
click at [77, 243] on div at bounding box center [224, 301] width 432 height 12
click at [82, 243] on div at bounding box center [224, 301] width 432 height 12
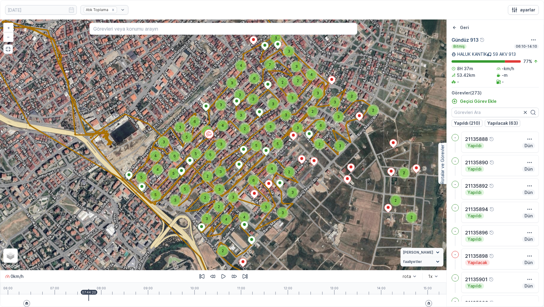
click at [89, 243] on div at bounding box center [224, 301] width 432 height 12
click at [92, 243] on div at bounding box center [224, 301] width 432 height 12
click at [96, 243] on div at bounding box center [224, 301] width 432 height 12
click at [8, 243] on div at bounding box center [8, 301] width 0 height 12
click at [108, 243] on div at bounding box center [224, 301] width 432 height 12
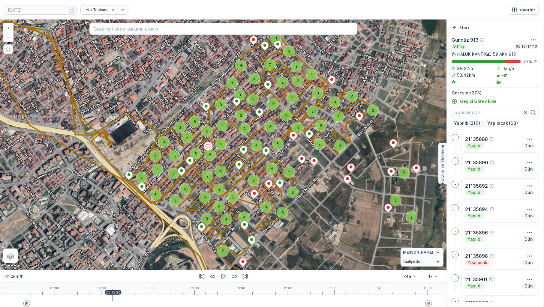
click at [113, 243] on div at bounding box center [224, 301] width 432 height 12
click at [122, 243] on div at bounding box center [224, 301] width 432 height 12
click at [130, 243] on div at bounding box center [224, 301] width 432 height 12
click at [132, 243] on div at bounding box center [224, 301] width 432 height 12
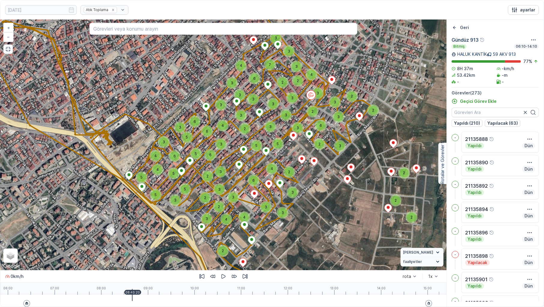
click at [138, 243] on div at bounding box center [224, 301] width 432 height 12
click at [142, 243] on div at bounding box center [224, 301] width 432 height 12
click at [143, 243] on div at bounding box center [224, 301] width 432 height 12
click at [145, 243] on div at bounding box center [224, 301] width 432 height 12
click at [152, 243] on div at bounding box center [224, 301] width 432 height 12
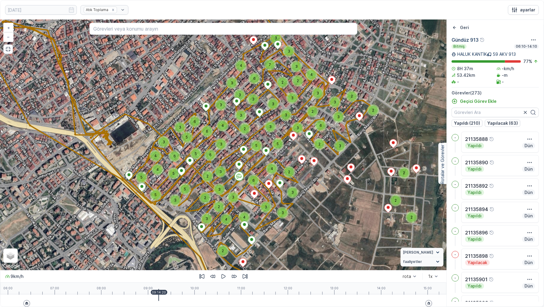
click at [159, 243] on div at bounding box center [224, 301] width 432 height 12
click at [166, 243] on div at bounding box center [224, 301] width 432 height 12
click at [169, 243] on div at bounding box center [224, 301] width 432 height 12
click at [8, 243] on div at bounding box center [8, 301] width 0 height 12
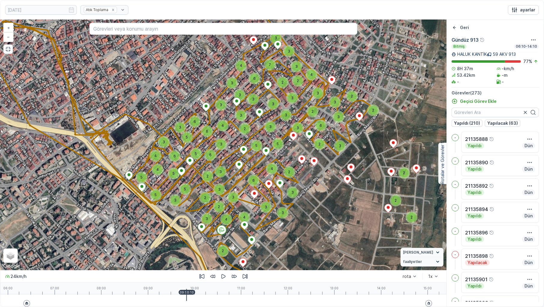
click at [8, 243] on div at bounding box center [8, 301] width 0 height 12
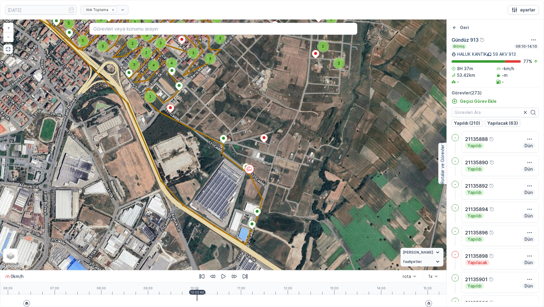
click at [8, 243] on div at bounding box center [8, 301] width 0 height 12
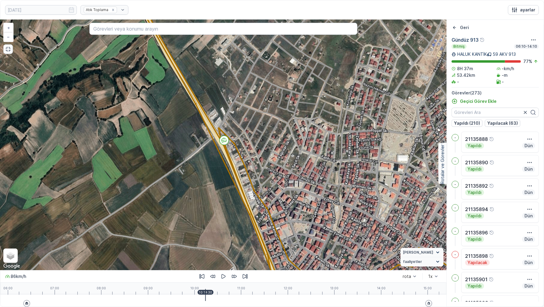
click at [8, 243] on div at bounding box center [8, 301] width 0 height 12
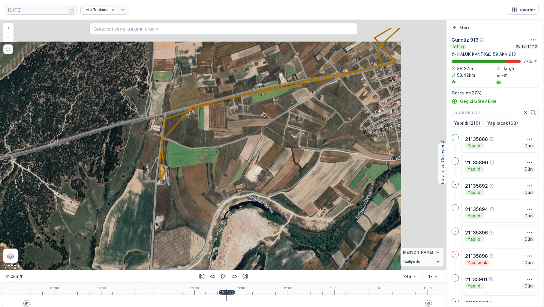
click at [227, 243] on div at bounding box center [224, 301] width 432 height 12
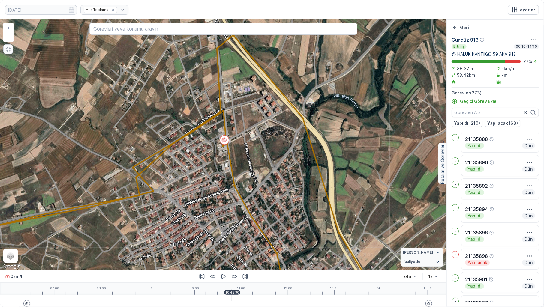
click at [232, 243] on div at bounding box center [224, 301] width 432 height 12
click at [234, 243] on div at bounding box center [224, 301] width 432 height 12
click at [240, 243] on div at bounding box center [224, 301] width 432 height 12
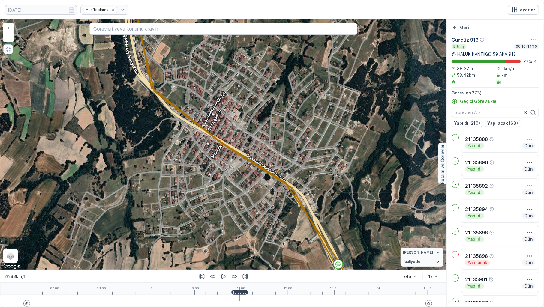
click at [244, 243] on div at bounding box center [224, 301] width 432 height 12
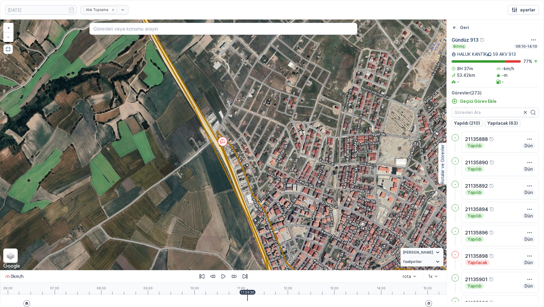
click at [248, 243] on div at bounding box center [224, 301] width 432 height 12
click at [255, 243] on div at bounding box center [224, 301] width 432 height 12
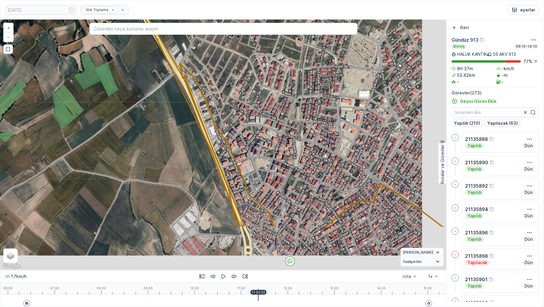
click at [258, 243] on div at bounding box center [224, 301] width 432 height 12
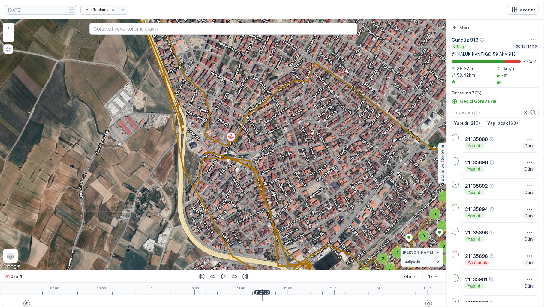
click at [262, 243] on div at bounding box center [224, 301] width 432 height 12
click at [266, 243] on div at bounding box center [224, 301] width 432 height 12
click at [267, 243] on div at bounding box center [224, 301] width 432 height 12
click at [256, 243] on div at bounding box center [224, 301] width 432 height 12
click at [258, 243] on div at bounding box center [224, 301] width 432 height 12
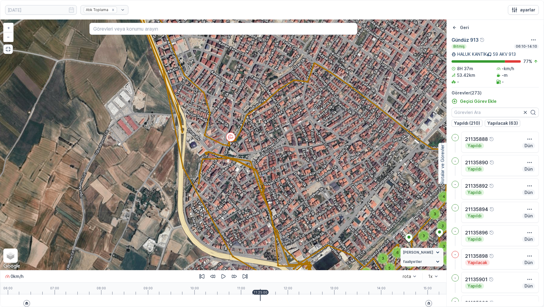
click at [261, 243] on div at bounding box center [224, 301] width 432 height 12
click at [259, 243] on div at bounding box center [224, 301] width 432 height 12
click at [258, 243] on div at bounding box center [224, 301] width 432 height 12
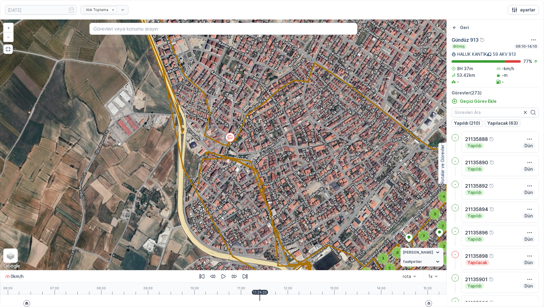
click at [260, 243] on div at bounding box center [224, 301] width 432 height 12
click at [264, 243] on div at bounding box center [224, 301] width 432 height 12
click at [265, 243] on div at bounding box center [224, 301] width 432 height 12
click at [269, 243] on div at bounding box center [224, 301] width 432 height 12
click at [274, 243] on div at bounding box center [224, 301] width 432 height 12
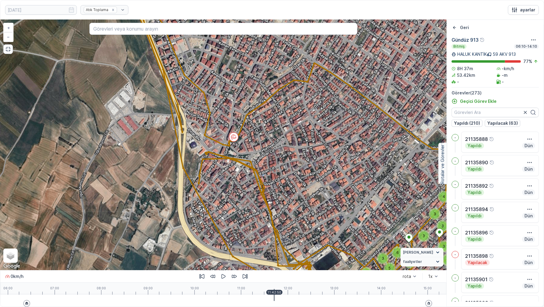
click at [282, 243] on div "06:00 07:00 08:00 09:00 10:00 11:00 12:00 13:00 14:00 15:00 11:42:50" at bounding box center [224, 289] width 432 height 12
click at [287, 243] on div at bounding box center [224, 301] width 432 height 12
click at [287, 243] on div at bounding box center [287, 295] width 1 height 12
click at [288, 243] on div at bounding box center [224, 301] width 432 height 12
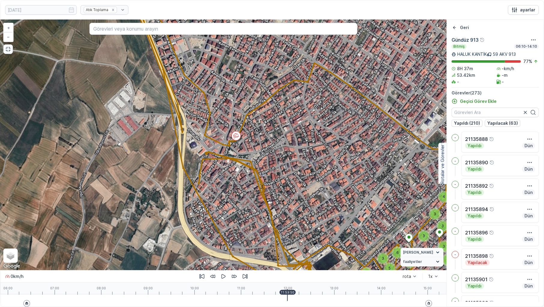
click at [290, 243] on div at bounding box center [224, 301] width 432 height 12
click at [293, 243] on div at bounding box center [224, 301] width 432 height 12
click at [295, 243] on div at bounding box center [224, 301] width 432 height 12
click at [298, 243] on div at bounding box center [224, 301] width 432 height 12
click at [303, 243] on div at bounding box center [224, 301] width 432 height 12
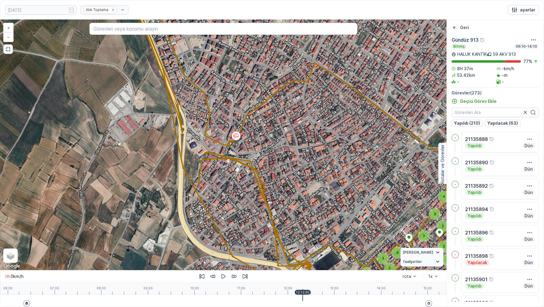
click at [304, 243] on div at bounding box center [224, 301] width 432 height 12
click at [306, 243] on div at bounding box center [224, 301] width 432 height 12
click at [307, 243] on div at bounding box center [224, 301] width 432 height 12
click at [309, 243] on div at bounding box center [224, 301] width 432 height 12
click at [310, 243] on div at bounding box center [224, 301] width 432 height 12
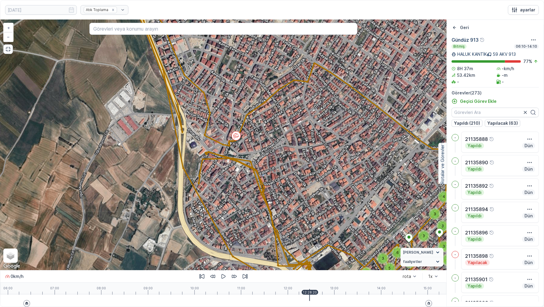
click at [314, 243] on div at bounding box center [224, 301] width 432 height 12
click at [317, 243] on div at bounding box center [224, 301] width 432 height 12
click at [321, 243] on div at bounding box center [224, 301] width 432 height 12
click at [324, 243] on div at bounding box center [224, 301] width 432 height 12
click at [311, 243] on div at bounding box center [224, 301] width 432 height 12
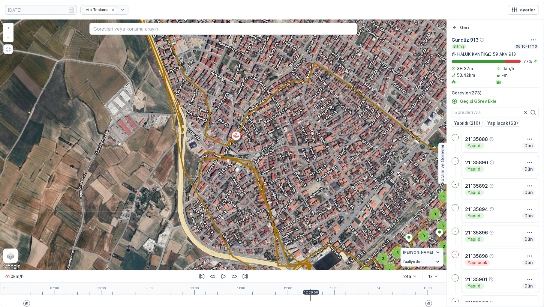
click at [240, 243] on div "06:00 07:00 08:00 09:00 10:00 11:00 12:00 13:00 14:00 15:00 12:29:50" at bounding box center [224, 289] width 432 height 12
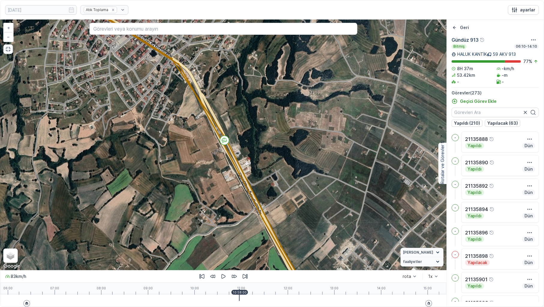
click at [249, 243] on div at bounding box center [224, 301] width 432 height 12
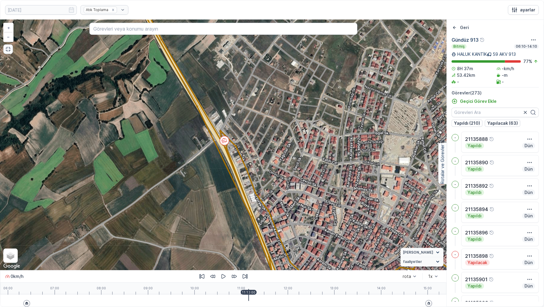
click at [252, 243] on div at bounding box center [224, 301] width 432 height 12
click at [256, 243] on div at bounding box center [224, 301] width 432 height 12
click at [256, 243] on div at bounding box center [256, 295] width 1 height 12
click at [261, 243] on div at bounding box center [224, 301] width 432 height 12
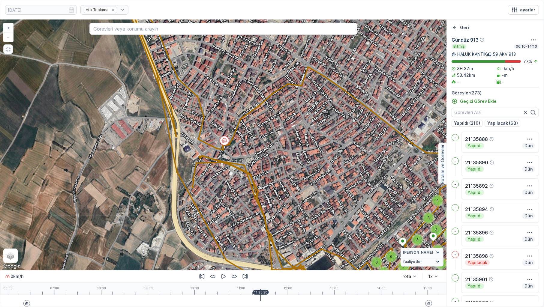
click at [267, 243] on div at bounding box center [224, 301] width 432 height 12
click at [270, 243] on div at bounding box center [224, 301] width 432 height 12
click at [287, 243] on div at bounding box center [224, 301] width 432 height 12
click at [314, 243] on div "06:00 07:00 08:00 09:00 10:00 11:00 12:00 13:00 14:00 15:00 11:59:20" at bounding box center [224, 289] width 432 height 12
click at [324, 243] on div at bounding box center [224, 301] width 432 height 12
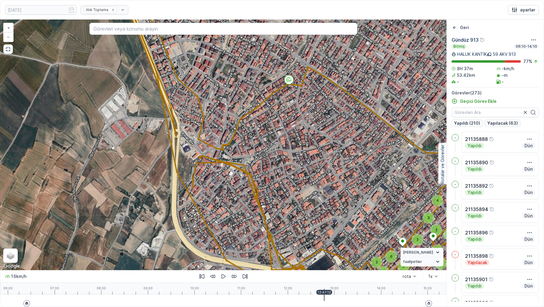
click at [326, 243] on div at bounding box center [224, 301] width 432 height 12
click at [328, 243] on div at bounding box center [224, 301] width 432 height 12
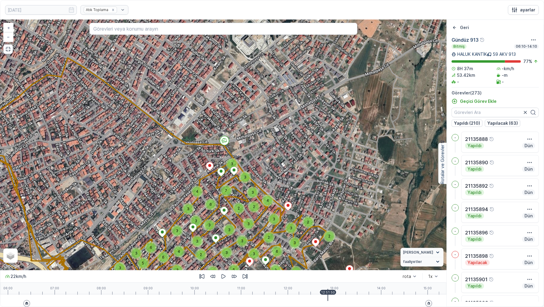
click at [331, 243] on div at bounding box center [224, 301] width 432 height 12
click at [334, 243] on div at bounding box center [224, 301] width 432 height 12
click at [336, 243] on div at bounding box center [224, 301] width 432 height 12
click at [341, 243] on div at bounding box center [224, 301] width 432 height 12
click at [346, 243] on div at bounding box center [224, 301] width 432 height 12
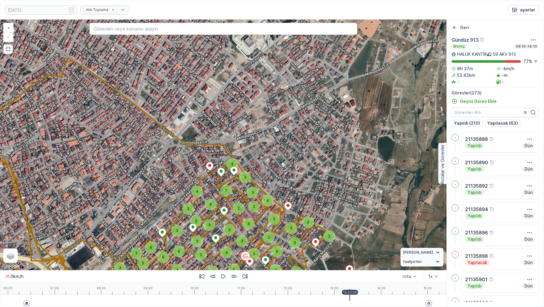
click at [350, 243] on div at bounding box center [224, 301] width 432 height 12
click at [357, 243] on div at bounding box center [224, 301] width 432 height 12
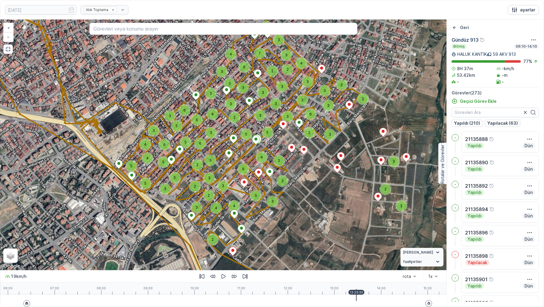
drag, startPoint x: 154, startPoint y: 209, endPoint x: 185, endPoint y: 204, distance: 31.0
click at [185, 204] on div "2 3 2 2 2 2 2 3 6 3 3 2 3 2 3 2 4 3 3 3 7 3 6 3 3 3 2 2 5 3 5 5 6 5 5 3 4 4 3 2…" at bounding box center [223, 145] width 446 height 251
click at [7, 50] on icon "button" at bounding box center [8, 49] width 6 height 6
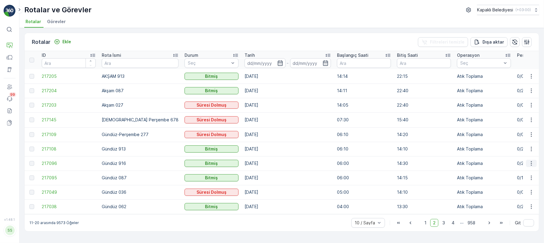
click at [531, 161] on icon "button" at bounding box center [532, 163] width 6 height 6
click at [527, 177] on span "Rota Takibini Görüntüle" at bounding box center [517, 180] width 47 height 6
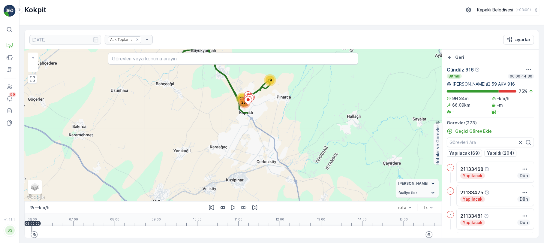
click at [53, 225] on div "06:00 07:00 08:00 09:00 10:00 11:00 12:00 13:00 14:00 15:00 06:00:00" at bounding box center [233, 220] width 403 height 12
click at [34, 188] on span "Karışık" at bounding box center [38, 189] width 16 height 5
click at [34, 188] on input "Karışık" at bounding box center [32, 189] width 4 height 4
radio input "true"
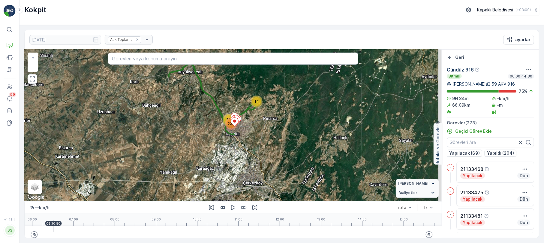
drag, startPoint x: 273, startPoint y: 101, endPoint x: 242, endPoint y: 135, distance: 45.5
click at [251, 132] on div "14 23 235 + − Uydu Yol haritası Arazi Karışık Leaflet Klavye kısayolları Harita…" at bounding box center [233, 126] width 417 height 152
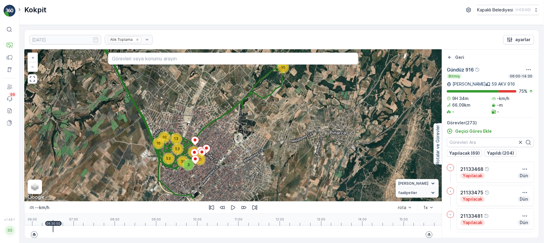
click at [56, 228] on div at bounding box center [233, 232] width 403 height 12
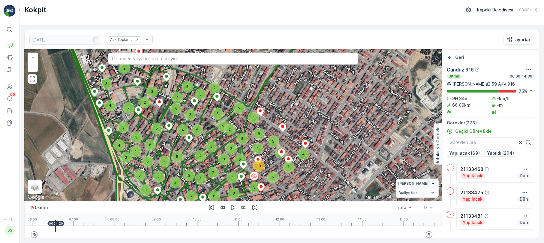
click at [65, 230] on div at bounding box center [233, 232] width 403 height 12
click at [68, 229] on div at bounding box center [233, 232] width 403 height 12
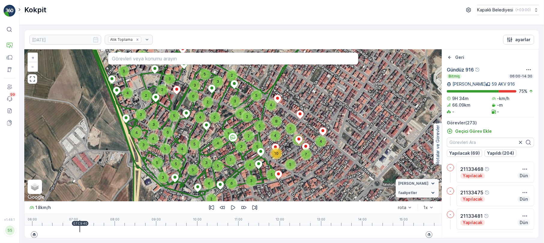
drag, startPoint x: 221, startPoint y: 169, endPoint x: 228, endPoint y: 162, distance: 9.6
click at [228, 162] on div "7" at bounding box center [230, 159] width 9 height 9
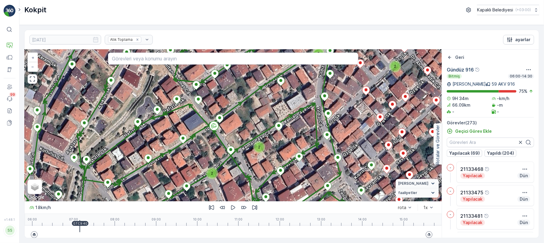
click at [83, 228] on div at bounding box center [233, 232] width 403 height 12
click at [89, 229] on div at bounding box center [233, 232] width 403 height 12
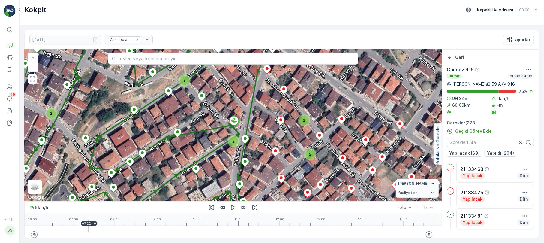
click at [89, 229] on div at bounding box center [233, 232] width 403 height 12
click at [93, 229] on div at bounding box center [233, 232] width 403 height 12
click at [98, 231] on div at bounding box center [233, 232] width 403 height 12
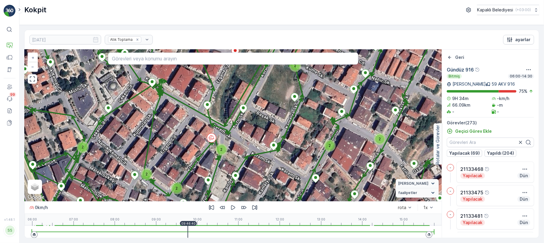
click at [207, 228] on div at bounding box center [233, 232] width 403 height 12
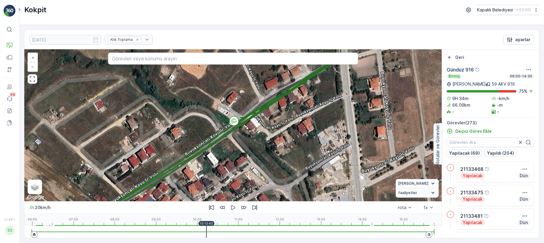
click at [209, 228] on div at bounding box center [233, 232] width 403 height 12
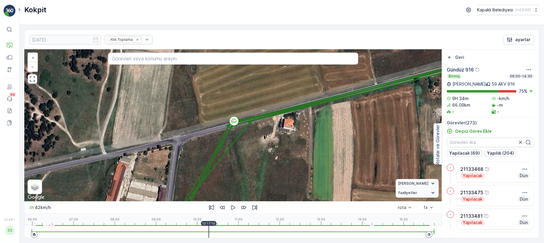
click at [211, 228] on div at bounding box center [233, 232] width 403 height 12
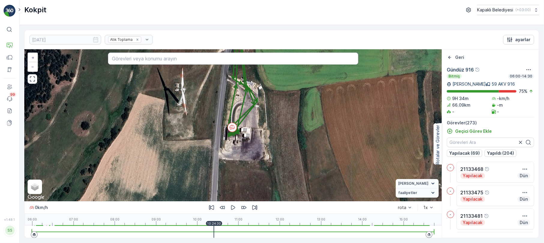
click at [216, 228] on div at bounding box center [233, 232] width 403 height 12
click at [225, 228] on div at bounding box center [233, 232] width 403 height 12
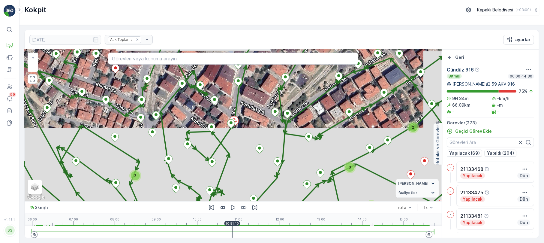
click at [236, 230] on div at bounding box center [233, 232] width 403 height 12
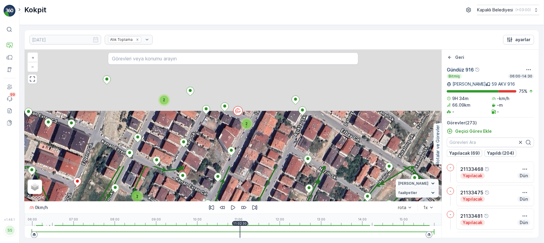
click at [242, 231] on div at bounding box center [233, 232] width 403 height 12
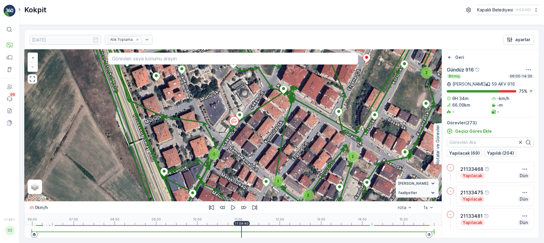
click at [247, 230] on div at bounding box center [233, 232] width 403 height 12
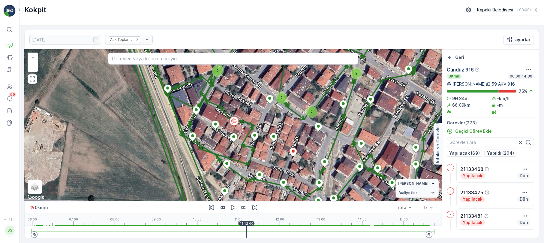
click at [250, 229] on div at bounding box center [233, 232] width 403 height 12
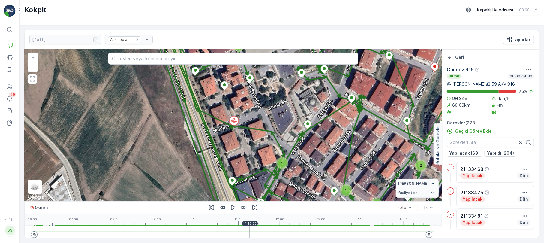
click at [252, 229] on div at bounding box center [233, 232] width 403 height 12
click at [258, 229] on div at bounding box center [233, 232] width 403 height 12
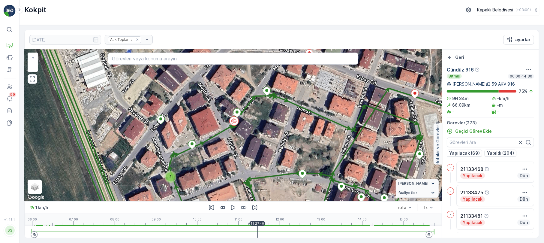
click at [266, 229] on div at bounding box center [233, 232] width 403 height 12
click at [274, 229] on div at bounding box center [233, 232] width 403 height 12
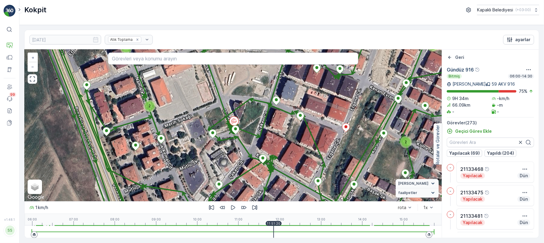
click at [289, 228] on div at bounding box center [233, 232] width 403 height 12
click at [299, 226] on div at bounding box center [233, 232] width 403 height 12
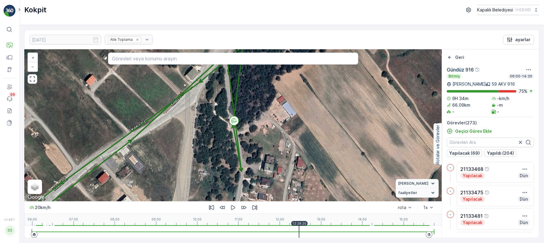
click at [315, 227] on div at bounding box center [233, 232] width 403 height 12
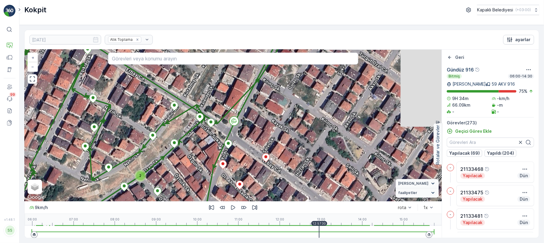
click at [330, 228] on div at bounding box center [233, 232] width 403 height 12
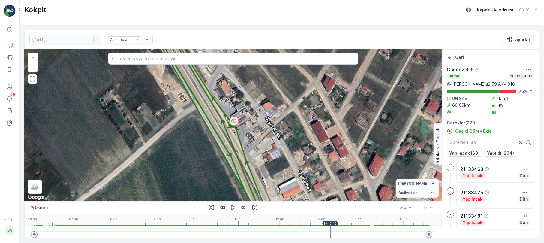
click at [334, 229] on div at bounding box center [233, 232] width 403 height 12
click at [345, 228] on div at bounding box center [233, 232] width 403 height 12
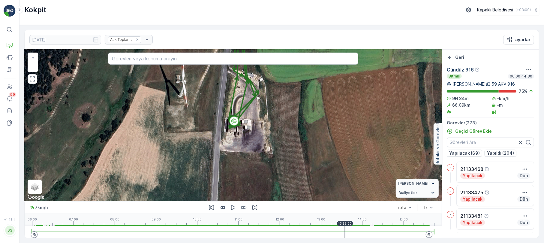
click at [353, 227] on div at bounding box center [233, 232] width 403 height 12
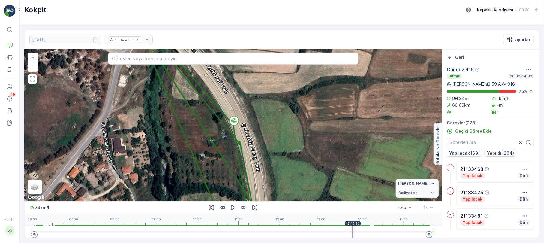
click at [359, 227] on div at bounding box center [233, 232] width 403 height 12
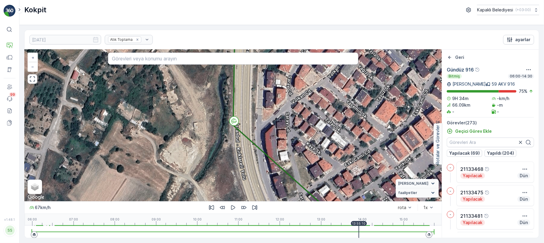
click at [374, 225] on div "06:00 07:00 08:00 09:00 10:00 11:00 12:00 13:00 14:00 15:00 13:55:10" at bounding box center [233, 220] width 403 height 12
click at [388, 225] on div "06:00 07:00 08:00 09:00 10:00 11:00 12:00 13:00 14:00 15:00 14:17:00" at bounding box center [233, 220] width 403 height 12
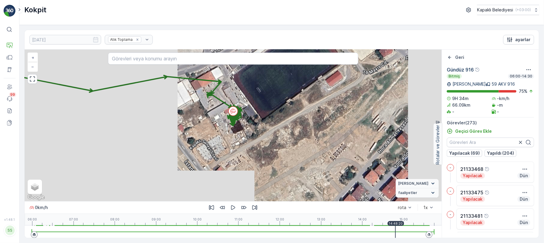
click at [402, 225] on div "14:48:20" at bounding box center [396, 223] width 17 height 5
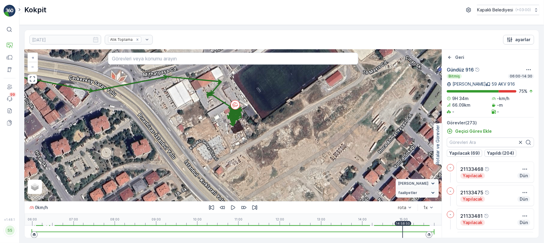
click at [409, 227] on div at bounding box center [233, 232] width 403 height 12
click at [396, 227] on div at bounding box center [233, 232] width 403 height 12
click at [368, 228] on div at bounding box center [233, 232] width 403 height 12
click at [335, 225] on div "06:00 07:00 08:00 09:00 10:00 11:00 12:00 13:00 14:00 15:00 14:08:10" at bounding box center [233, 220] width 403 height 12
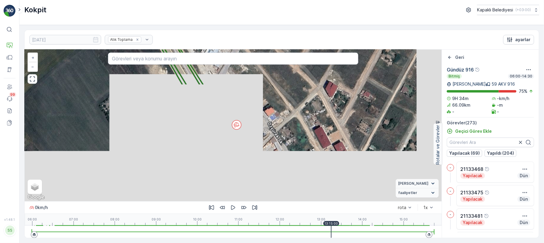
click at [327, 225] on p "13:15:00" at bounding box center [331, 224] width 14 height 4
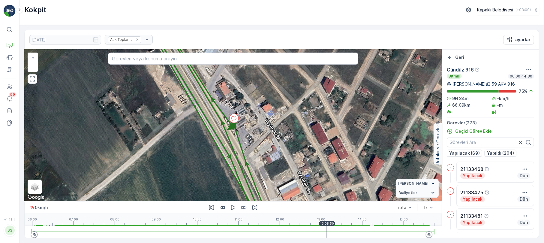
click at [324, 227] on div at bounding box center [233, 232] width 403 height 12
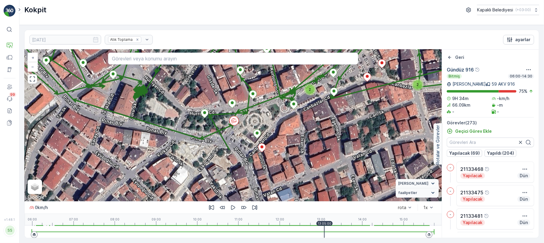
click at [333, 229] on div at bounding box center [233, 232] width 403 height 12
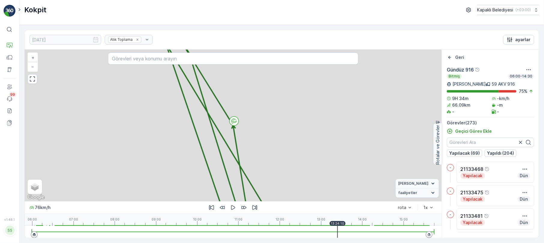
click at [342, 230] on div at bounding box center [233, 232] width 403 height 12
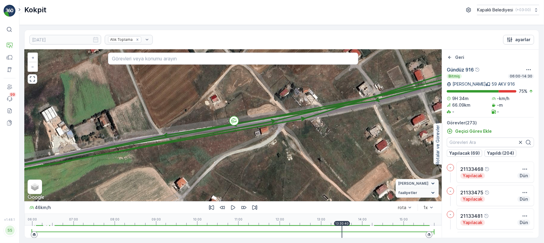
click at [350, 229] on div at bounding box center [233, 232] width 403 height 12
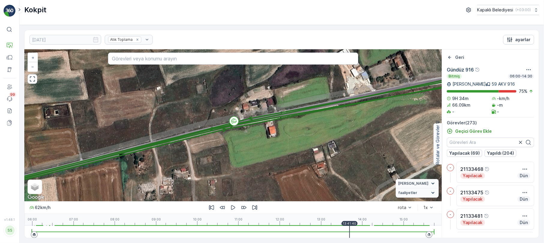
click at [353, 229] on div at bounding box center [233, 232] width 403 height 12
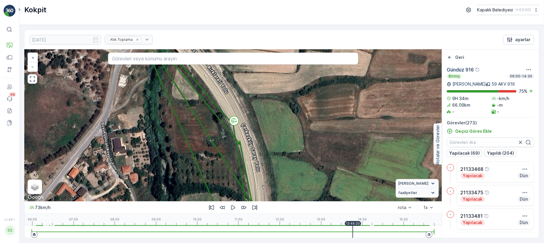
click at [355, 229] on div at bounding box center [233, 232] width 403 height 12
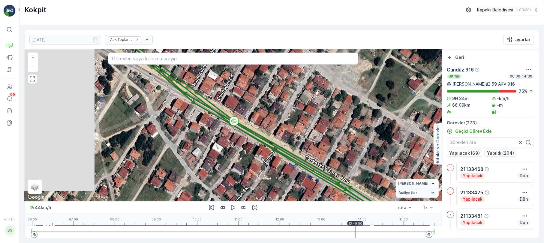
click at [359, 228] on div at bounding box center [233, 232] width 403 height 12
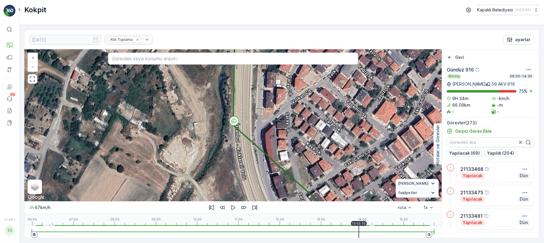
click at [360, 228] on div at bounding box center [233, 232] width 403 height 12
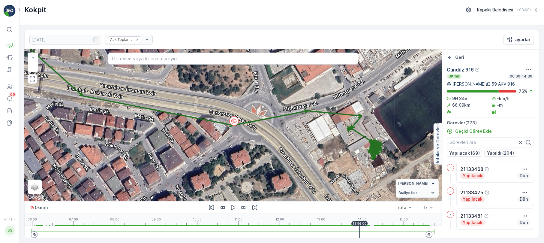
click at [364, 226] on div at bounding box center [233, 232] width 403 height 12
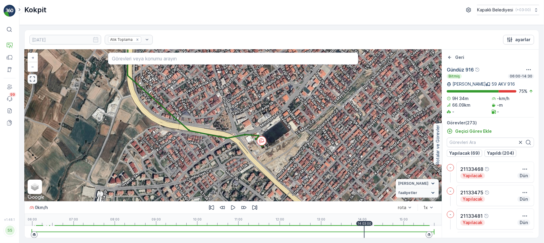
click at [33, 80] on icon "button" at bounding box center [32, 79] width 6 height 6
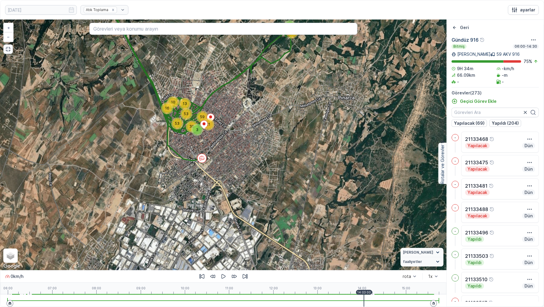
click at [10, 53] on button "button" at bounding box center [8, 49] width 10 height 10
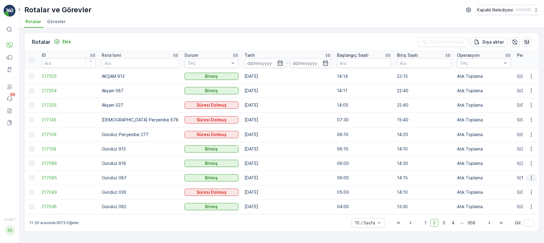
click at [533, 175] on icon "button" at bounding box center [532, 178] width 6 height 6
click at [518, 193] on span "Rota Takibini Görüntüle" at bounding box center [517, 195] width 47 height 6
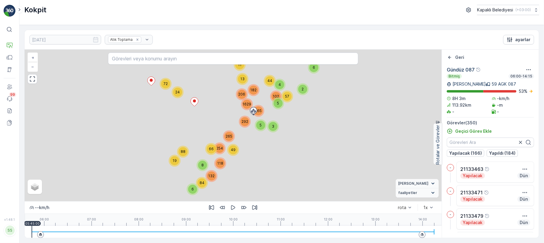
click at [39, 227] on div at bounding box center [233, 232] width 403 height 12
click at [40, 225] on p "05:45:00" at bounding box center [32, 224] width 14 height 4
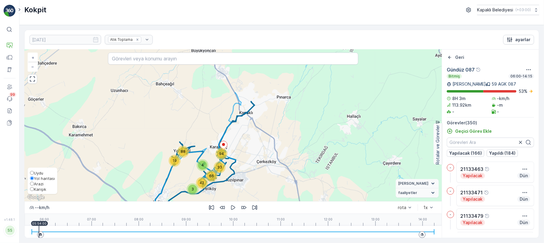
click at [34, 189] on input "Karışık" at bounding box center [32, 189] width 4 height 4
radio input "true"
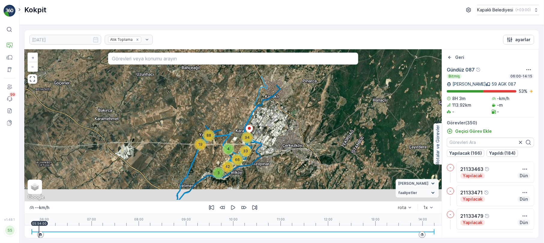
drag, startPoint x: 178, startPoint y: 167, endPoint x: 211, endPoint y: 145, distance: 39.5
click at [211, 145] on div "3 4 42 33 94 88 19 66 + − Uydu Yol haritası Arazi Karışık Leaflet Klavye kısayo…" at bounding box center [233, 126] width 417 height 152
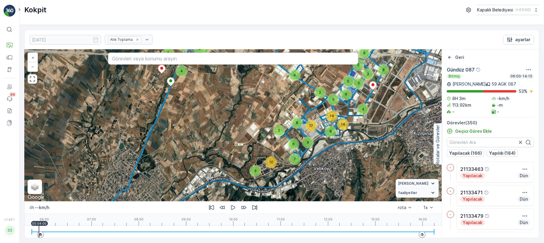
click at [44, 229] on div at bounding box center [233, 232] width 403 height 12
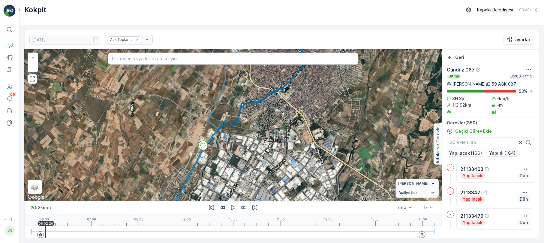
click at [49, 228] on div at bounding box center [233, 232] width 403 height 12
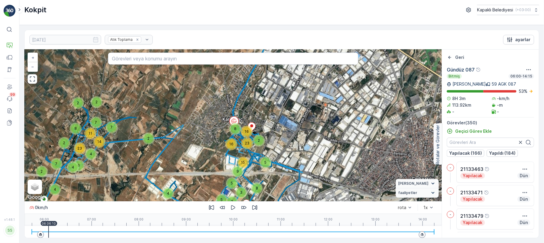
click at [57, 228] on div at bounding box center [233, 232] width 403 height 12
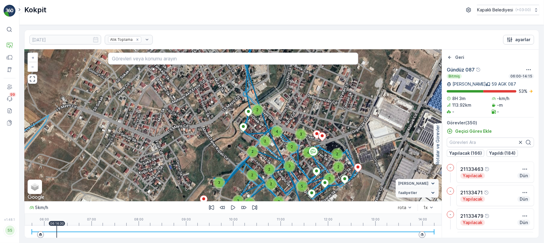
drag, startPoint x: 296, startPoint y: 176, endPoint x: 258, endPoint y: 170, distance: 38.0
click at [258, 170] on div "2 2 2 2 4 2 6 3 2 3 4 2 2 2 3 2 2 12 3 5 2 2 2 2 2 2 2 2 2 2 2 2 2 2 3 3 2 2 3 …" at bounding box center [233, 126] width 417 height 152
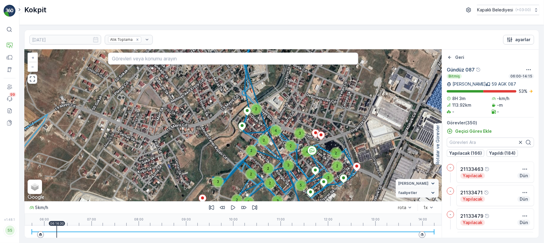
click at [63, 226] on div at bounding box center [233, 232] width 403 height 12
click at [68, 226] on div at bounding box center [233, 232] width 403 height 12
click at [81, 226] on div at bounding box center [233, 232] width 403 height 12
click at [91, 228] on div at bounding box center [233, 232] width 403 height 12
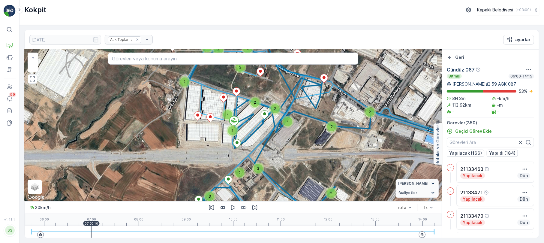
click at [97, 228] on div at bounding box center [233, 232] width 403 height 12
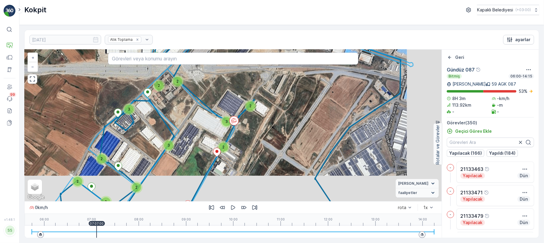
click at [100, 228] on div at bounding box center [233, 232] width 403 height 12
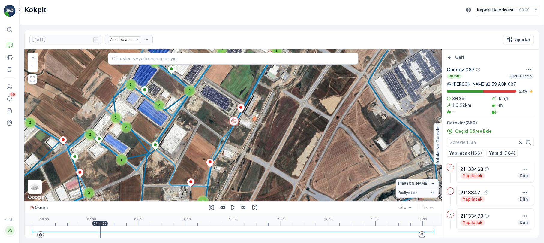
click at [109, 227] on div at bounding box center [233, 232] width 403 height 12
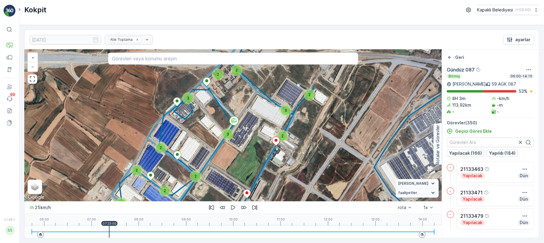
click at [115, 228] on div at bounding box center [233, 232] width 403 height 12
click at [118, 228] on div at bounding box center [233, 232] width 403 height 12
click at [118, 229] on div at bounding box center [233, 232] width 403 height 12
click at [120, 228] on div at bounding box center [233, 232] width 403 height 12
click at [126, 226] on div at bounding box center [233, 232] width 403 height 12
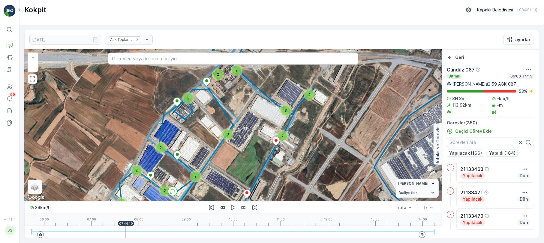
click at [131, 229] on div at bounding box center [233, 232] width 403 height 12
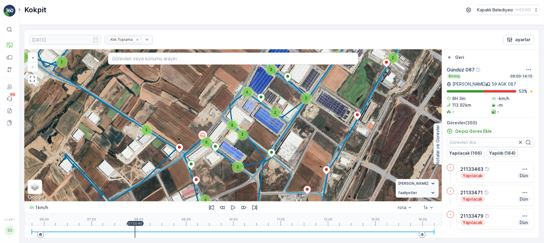
click at [135, 229] on div at bounding box center [233, 232] width 403 height 12
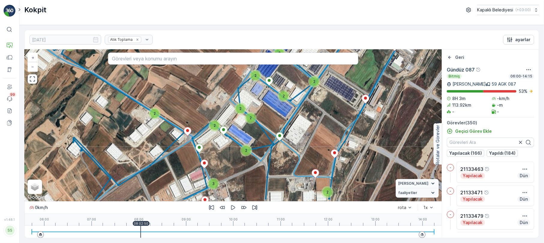
click at [141, 229] on div at bounding box center [233, 232] width 403 height 12
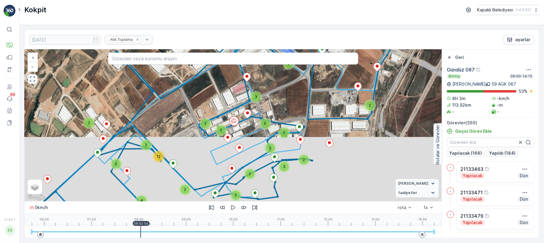
click at [147, 229] on div at bounding box center [233, 232] width 403 height 12
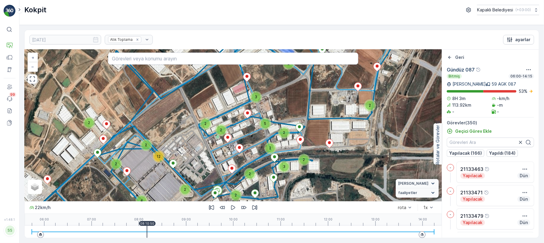
click at [148, 229] on div at bounding box center [233, 232] width 403 height 12
click at [155, 227] on div at bounding box center [233, 232] width 403 height 12
click at [160, 227] on div at bounding box center [233, 232] width 403 height 12
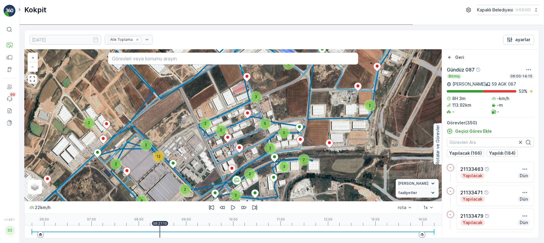
click at [170, 227] on div at bounding box center [233, 232] width 403 height 12
click at [178, 228] on div at bounding box center [233, 232] width 403 height 12
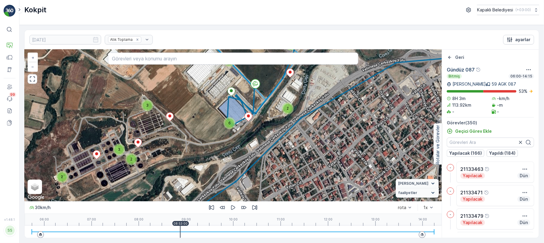
click at [180, 228] on div at bounding box center [233, 232] width 403 height 12
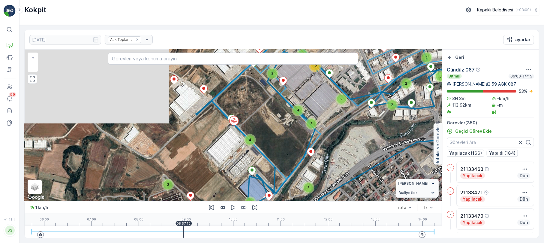
click at [184, 227] on div at bounding box center [183, 232] width 1 height 12
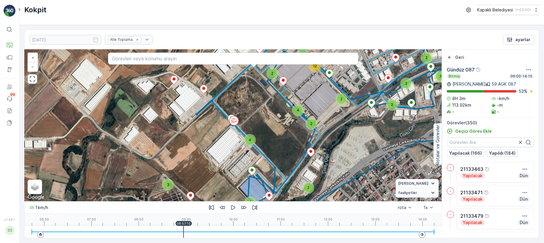
click at [192, 228] on div at bounding box center [233, 232] width 403 height 12
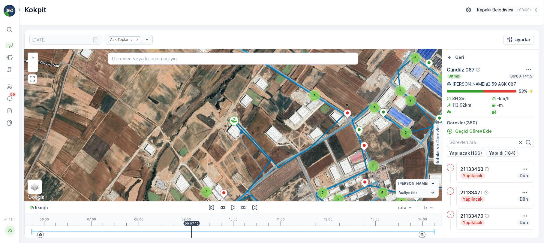
click at [195, 228] on div at bounding box center [233, 232] width 403 height 12
click at [198, 228] on div at bounding box center [233, 232] width 403 height 12
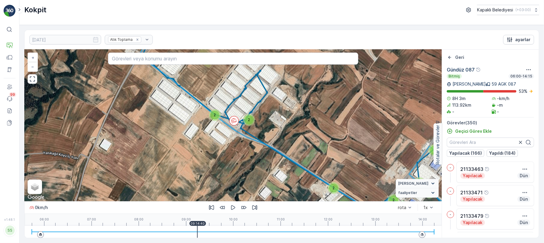
click at [201, 228] on div at bounding box center [233, 232] width 403 height 12
click at [204, 228] on div at bounding box center [233, 232] width 403 height 12
click at [210, 228] on div at bounding box center [233, 232] width 403 height 12
click at [217, 228] on div at bounding box center [233, 232] width 403 height 12
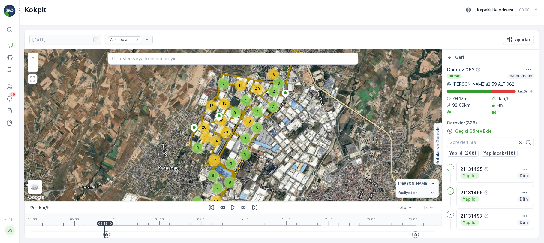
click at [113, 228] on div at bounding box center [233, 232] width 403 height 12
drag, startPoint x: 116, startPoint y: 228, endPoint x: 125, endPoint y: 227, distance: 8.8
click at [118, 229] on div at bounding box center [233, 232] width 403 height 12
drag, startPoint x: 125, startPoint y: 227, endPoint x: 138, endPoint y: 227, distance: 13.2
click at [129, 227] on div at bounding box center [233, 232] width 403 height 12
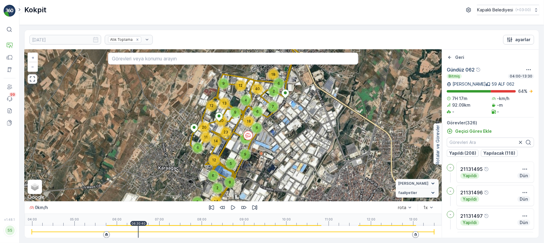
drag, startPoint x: 138, startPoint y: 227, endPoint x: 142, endPoint y: 225, distance: 4.3
click at [139, 227] on div at bounding box center [233, 232] width 403 height 12
click at [152, 221] on div "04:00 05:00 06:00 07:00 08:00 09:00 10:00 11:00 12:00 13:00 06:31:10" at bounding box center [233, 220] width 403 height 12
click at [166, 238] on div "[DATE] Atık Toplama ayarlar 8 9 2 14 2 8 6 6 12 2 6 18 4 7 40 9 5 6 12 11 6 9 1…" at bounding box center [281, 134] width 515 height 208
click at [168, 235] on div at bounding box center [233, 232] width 403 height 12
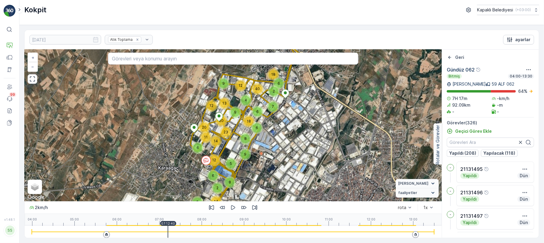
click at [170, 237] on div at bounding box center [233, 232] width 403 height 12
click at [177, 240] on div "[DATE] Atık Toplama ayarlar 8 9 2 14 2 8 6 6 12 2 6 18 4 7 40 9 5 6 12 11 6 9 1…" at bounding box center [282, 134] width 525 height 218
click at [182, 242] on div "[DATE] Atık Toplama ayarlar 8 9 2 14 2 8 6 6 12 2 6 18 4 7 40 9 5 6 12 11 6 9 1…" at bounding box center [282, 134] width 525 height 218
click at [177, 229] on div at bounding box center [233, 232] width 403 height 12
click at [180, 229] on div at bounding box center [233, 232] width 403 height 12
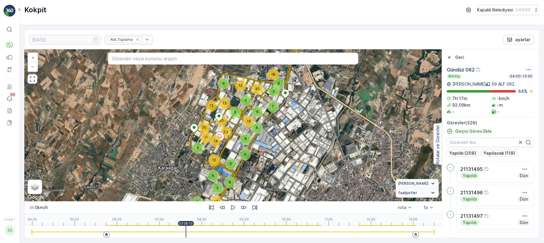
click at [186, 230] on div at bounding box center [233, 232] width 403 height 12
click at [191, 222] on p "07:38:10" at bounding box center [186, 224] width 14 height 4
click at [196, 229] on div at bounding box center [233, 232] width 403 height 12
click at [199, 230] on div at bounding box center [233, 232] width 403 height 12
click at [201, 230] on div at bounding box center [233, 232] width 403 height 12
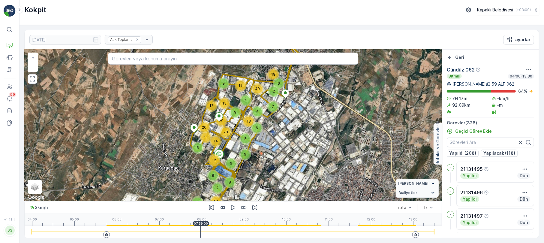
click at [204, 230] on div at bounding box center [233, 232] width 403 height 12
click at [207, 231] on div at bounding box center [233, 232] width 403 height 12
click at [212, 231] on div at bounding box center [233, 232] width 403 height 12
click at [214, 231] on div at bounding box center [233, 231] width 403 height 1
click at [219, 227] on div at bounding box center [233, 232] width 403 height 12
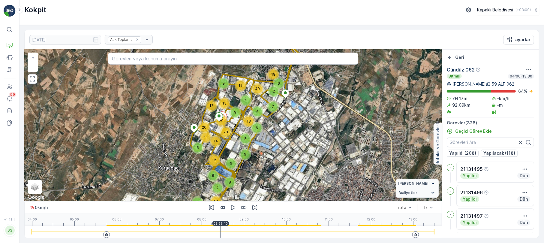
click at [220, 226] on div at bounding box center [233, 232] width 403 height 12
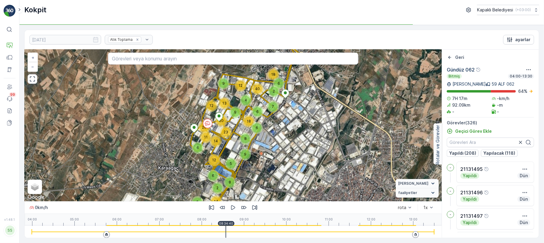
click at [226, 226] on div at bounding box center [233, 232] width 403 height 12
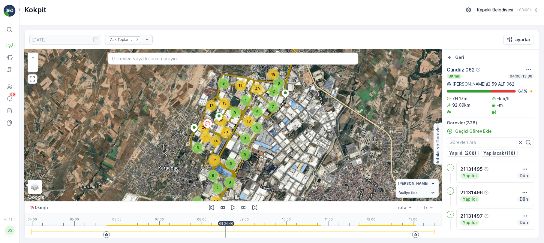
click at [240, 220] on p "09:00" at bounding box center [244, 219] width 9 height 4
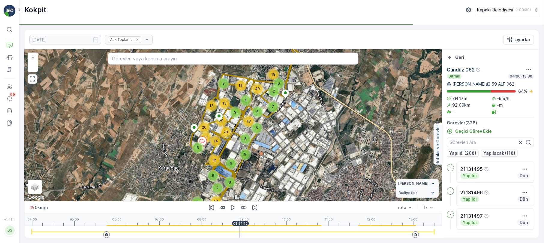
click at [240, 226] on div at bounding box center [233, 232] width 403 height 12
click at [244, 232] on div at bounding box center [233, 231] width 403 height 1
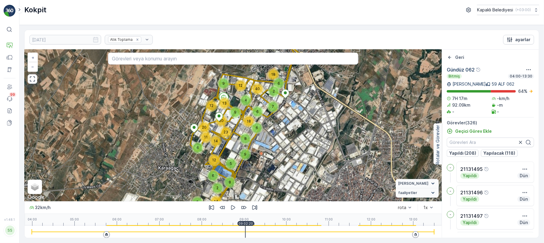
click at [246, 229] on div at bounding box center [233, 232] width 403 height 12
click at [248, 231] on div at bounding box center [233, 232] width 403 height 12
click at [250, 234] on div at bounding box center [233, 232] width 403 height 12
click at [253, 229] on div at bounding box center [233, 232] width 403 height 12
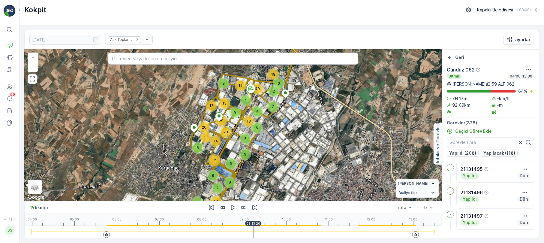
click at [261, 228] on div at bounding box center [233, 232] width 403 height 12
click at [267, 228] on div at bounding box center [233, 232] width 403 height 12
click at [268, 227] on div at bounding box center [233, 232] width 403 height 12
click at [271, 227] on div at bounding box center [233, 232] width 403 height 12
click at [278, 227] on div at bounding box center [233, 232] width 403 height 12
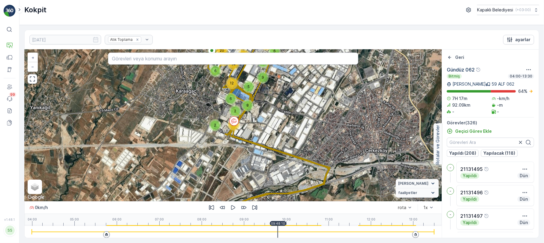
click at [287, 226] on div at bounding box center [233, 232] width 403 height 12
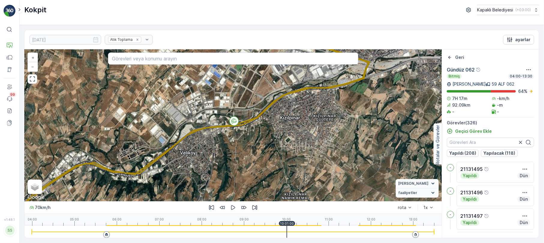
click at [288, 227] on div at bounding box center [233, 232] width 403 height 12
click at [296, 230] on div at bounding box center [233, 232] width 403 height 12
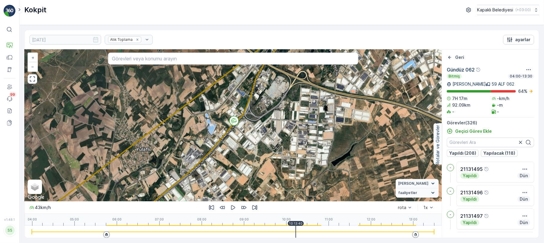
click at [308, 232] on div at bounding box center [233, 232] width 403 height 12
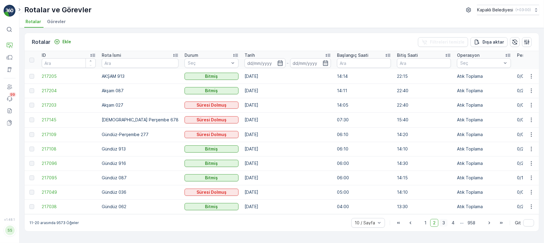
click at [445, 226] on span "3" at bounding box center [444, 223] width 8 height 8
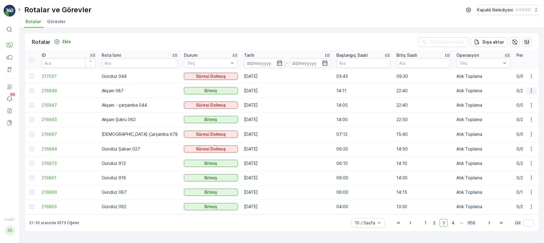
click at [534, 88] on icon "button" at bounding box center [532, 91] width 6 height 6
click at [514, 107] on span "Rota Takibini Görüntüle" at bounding box center [517, 108] width 47 height 6
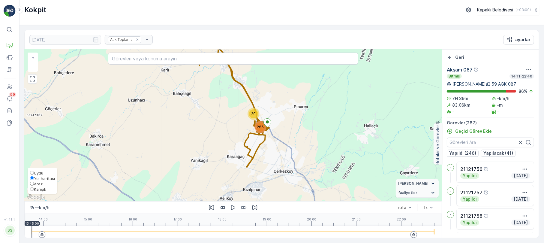
click at [30, 188] on input "Karışık" at bounding box center [32, 189] width 4 height 4
radio input "true"
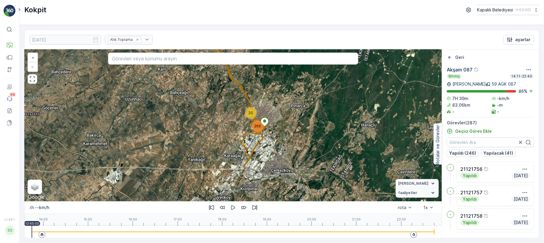
drag, startPoint x: 238, startPoint y: 129, endPoint x: 224, endPoint y: 130, distance: 14.2
click at [224, 130] on div "20 266 + − Uydu Yol haritası Arazi Karışık Leaflet Klavye kısayolları Harita Ve…" at bounding box center [233, 126] width 417 height 152
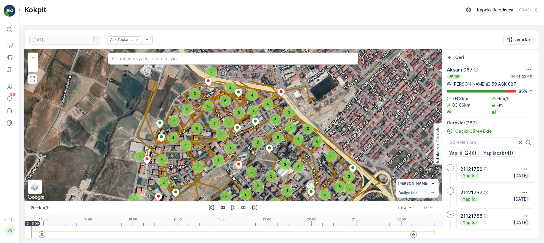
drag, startPoint x: 275, startPoint y: 123, endPoint x: 207, endPoint y: 153, distance: 75.1
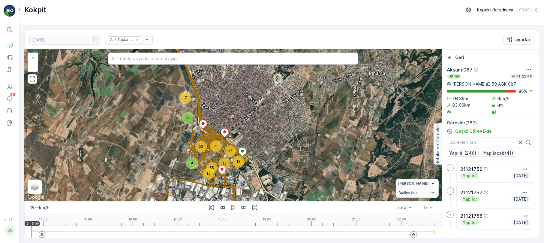
click at [40, 225] on div "14:00 15:00 16:00 17:00 18:00 19:00 20:00 21:00 22:00 13:45:00" at bounding box center [233, 220] width 403 height 12
click at [45, 228] on div at bounding box center [233, 232] width 403 height 12
click at [47, 230] on div at bounding box center [233, 232] width 403 height 12
click at [50, 229] on div at bounding box center [233, 232] width 403 height 12
click at [50, 229] on div at bounding box center [50, 232] width 1 height 12
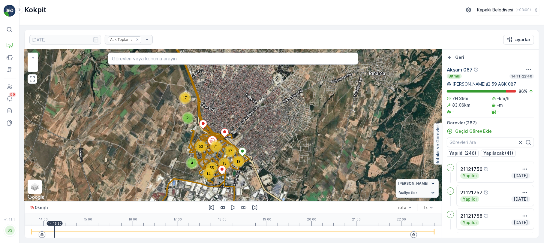
click at [55, 229] on div at bounding box center [233, 232] width 403 height 12
click at [35, 82] on icon "button" at bounding box center [32, 79] width 5 height 5
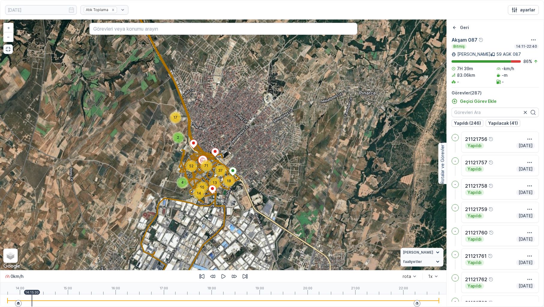
click at [34, 243] on div at bounding box center [224, 301] width 432 height 12
click at [38, 243] on div at bounding box center [224, 301] width 432 height 12
click at [42, 243] on div at bounding box center [224, 301] width 432 height 1
click at [47, 243] on div at bounding box center [224, 301] width 432 height 12
click at [50, 243] on div at bounding box center [224, 301] width 432 height 12
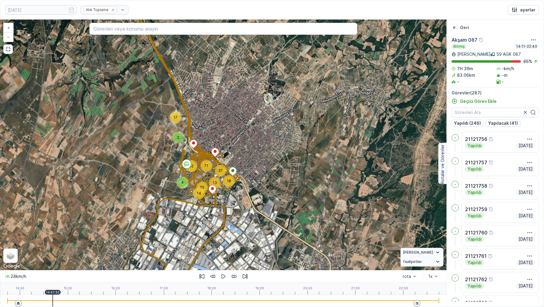
click at [53, 243] on div at bounding box center [224, 301] width 432 height 12
click at [58, 243] on div at bounding box center [224, 301] width 432 height 12
click at [61, 243] on div at bounding box center [224, 301] width 432 height 12
click at [63, 243] on div at bounding box center [224, 301] width 432 height 12
click at [68, 243] on div at bounding box center [224, 301] width 432 height 12
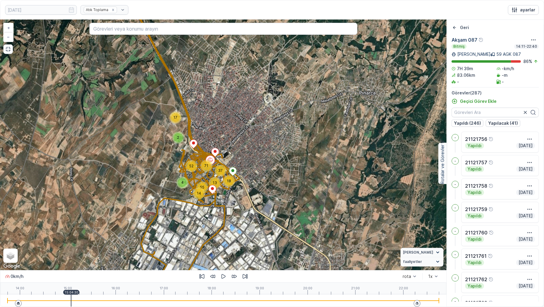
click at [71, 243] on div at bounding box center [224, 301] width 432 height 12
click at [77, 243] on div at bounding box center [224, 301] width 432 height 12
click at [82, 243] on div at bounding box center [224, 301] width 432 height 12
click at [83, 243] on div at bounding box center [224, 301] width 432 height 12
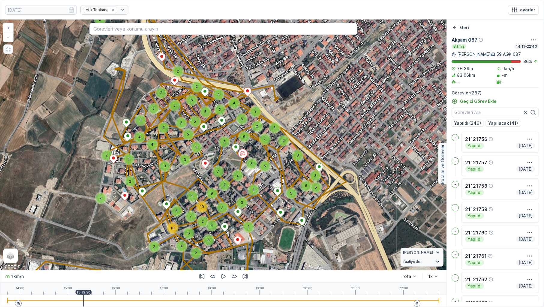
click at [90, 243] on div at bounding box center [224, 301] width 432 height 12
click at [89, 243] on div at bounding box center [89, 301] width 1 height 12
click at [97, 243] on div at bounding box center [224, 301] width 432 height 12
click at [100, 243] on div at bounding box center [224, 301] width 432 height 12
click at [108, 243] on div at bounding box center [224, 301] width 432 height 12
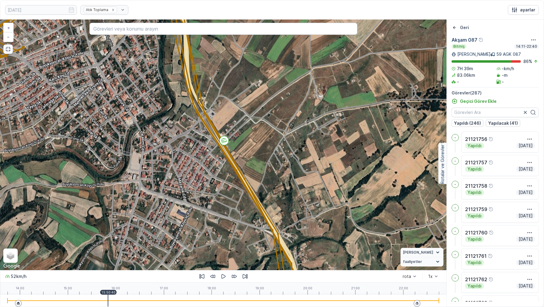
click at [108, 243] on div at bounding box center [108, 301] width 1 height 12
click at [114, 243] on div at bounding box center [224, 301] width 432 height 12
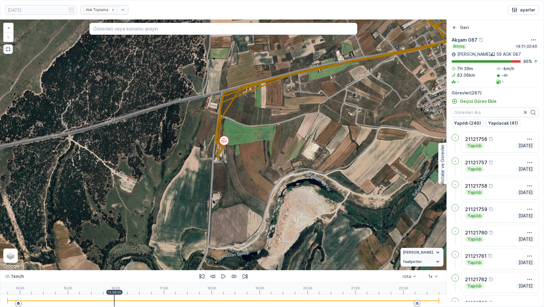
click at [128, 243] on div at bounding box center [224, 301] width 432 height 12
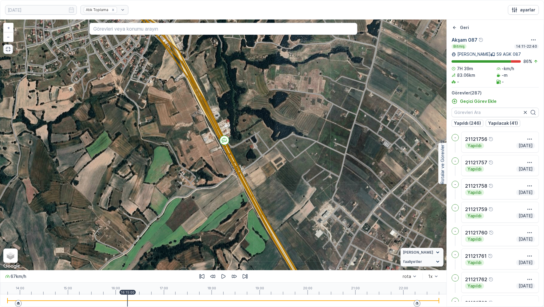
click at [136, 243] on div at bounding box center [224, 301] width 432 height 12
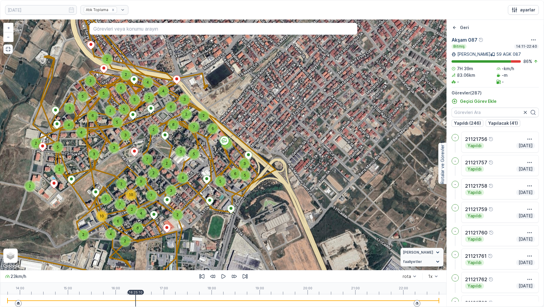
click at [138, 243] on div at bounding box center [224, 301] width 432 height 12
click at [143, 243] on div at bounding box center [224, 301] width 432 height 12
click at [144, 243] on div at bounding box center [224, 301] width 432 height 12
click at [147, 243] on div at bounding box center [224, 301] width 432 height 12
click at [164, 243] on div at bounding box center [224, 301] width 432 height 12
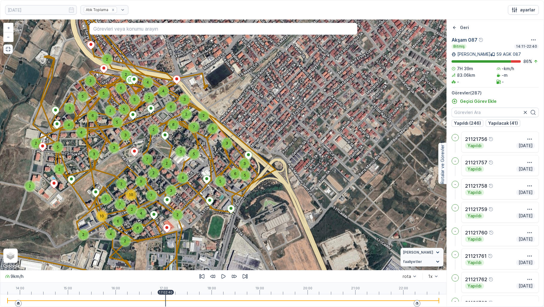
click at [166, 243] on div at bounding box center [224, 301] width 432 height 12
click at [171, 243] on div at bounding box center [224, 301] width 432 height 12
click at [175, 243] on div at bounding box center [224, 301] width 432 height 12
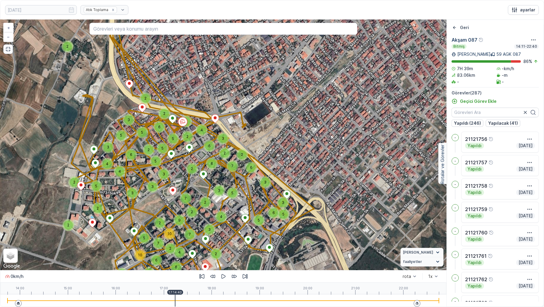
drag, startPoint x: 166, startPoint y: 208, endPoint x: 193, endPoint y: 232, distance: 36.1
click at [193, 232] on div "7" at bounding box center [190, 234] width 9 height 9
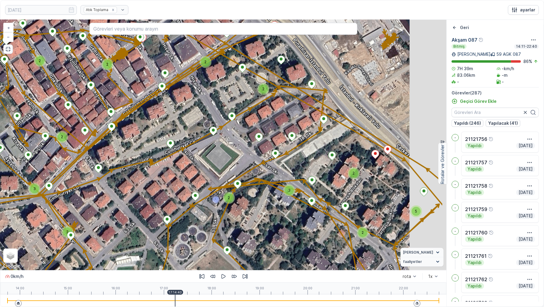
drag, startPoint x: 143, startPoint y: 148, endPoint x: 89, endPoint y: 147, distance: 53.7
click at [85, 145] on div "2 2 2 3 3 5 2 2 2 2 2 3 2 2 3 3 3 2 2 2 2 2 3 2 2 3 2 2 2 5 3 2 2 2 3 2 3 3 2 2…" at bounding box center [223, 145] width 446 height 251
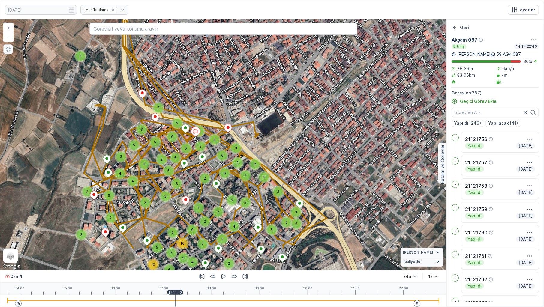
drag, startPoint x: 213, startPoint y: 241, endPoint x: 218, endPoint y: 170, distance: 71.6
click at [217, 172] on div "2 2 3 3 9 7 2 3 6 2 4 4 2 2 5 6 5 3 2 5 2 2 5 6 3 5 5 4 3 4 2 2 3 4 3 3 2 5 6 2…" at bounding box center [223, 145] width 446 height 251
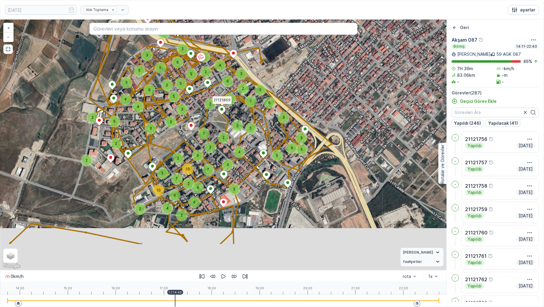
drag, startPoint x: 215, startPoint y: 237, endPoint x: 217, endPoint y: 183, distance: 53.8
click at [217, 184] on div "2 2 3 3 9 7 2 3 6 2 4 4 2 2 5 6 5 3 2 5 2 2 5 6 3 5 5 4 3 4 2 2 3 4 3 3 2 5 6 2…" at bounding box center [223, 145] width 446 height 251
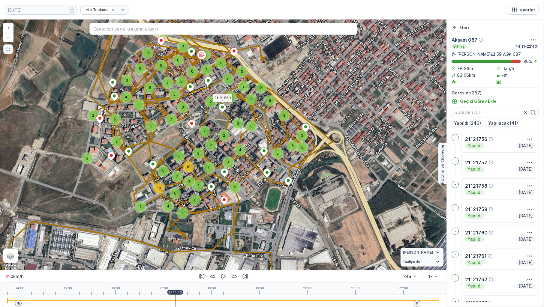
click at [178, 243] on div at bounding box center [224, 301] width 432 height 12
click at [180, 243] on div at bounding box center [224, 301] width 432 height 12
click at [183, 243] on div at bounding box center [224, 301] width 432 height 12
click at [189, 243] on div at bounding box center [224, 301] width 432 height 12
click at [190, 243] on div at bounding box center [224, 301] width 432 height 12
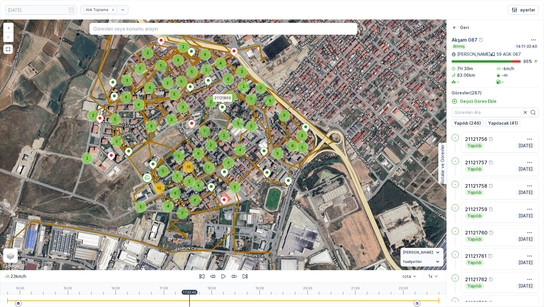
click at [196, 243] on div at bounding box center [224, 301] width 432 height 12
click at [198, 243] on div at bounding box center [224, 301] width 432 height 12
click at [204, 243] on div at bounding box center [224, 301] width 432 height 12
click at [207, 243] on div at bounding box center [224, 301] width 432 height 12
click at [208, 243] on div at bounding box center [224, 301] width 432 height 12
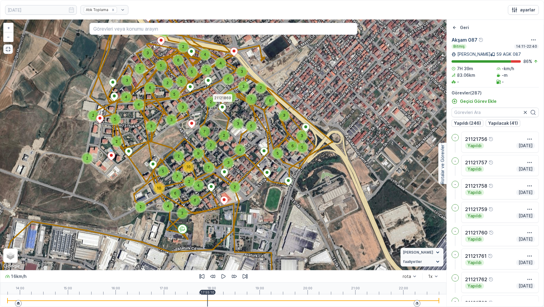
click at [210, 243] on div at bounding box center [224, 301] width 432 height 12
click at [213, 243] on div at bounding box center [224, 301] width 432 height 12
click at [217, 243] on div at bounding box center [224, 301] width 432 height 12
click at [220, 243] on div at bounding box center [224, 301] width 432 height 12
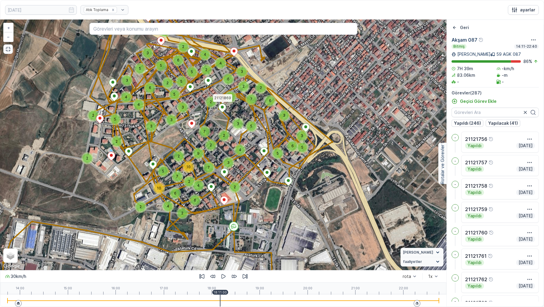
click at [224, 243] on div at bounding box center [224, 301] width 432 height 12
click at [228, 243] on div at bounding box center [224, 301] width 432 height 12
click at [240, 243] on div at bounding box center [224, 301] width 432 height 12
drag, startPoint x: 241, startPoint y: 305, endPoint x: 244, endPoint y: 305, distance: 3.0
click at [241, 243] on div at bounding box center [224, 301] width 432 height 12
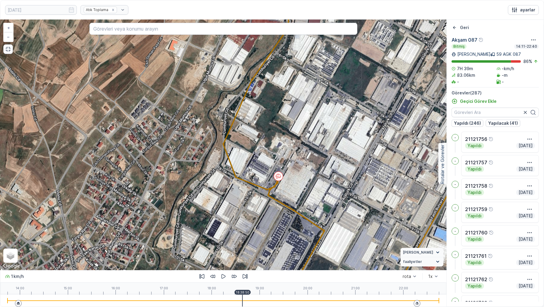
click at [252, 243] on div at bounding box center [224, 301] width 432 height 12
click at [256, 243] on div at bounding box center [224, 301] width 432 height 12
click at [267, 243] on div at bounding box center [224, 301] width 432 height 12
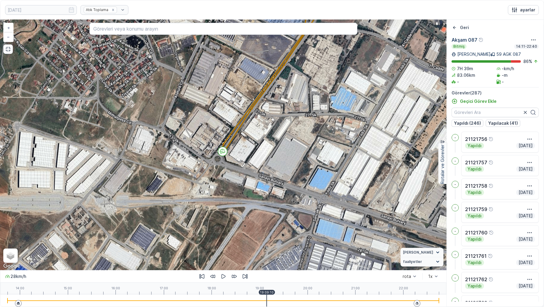
click at [271, 243] on div at bounding box center [224, 301] width 432 height 12
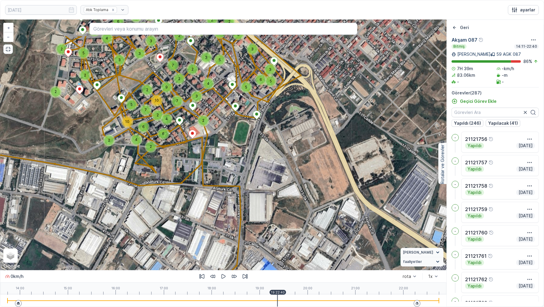
click at [278, 243] on div at bounding box center [224, 301] width 432 height 12
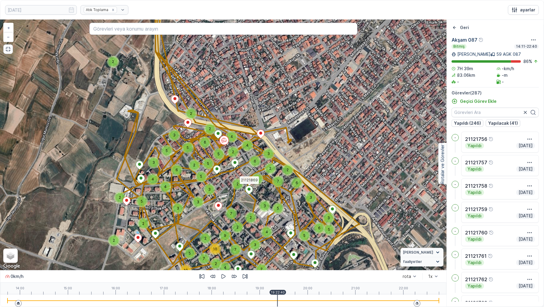
click at [281, 243] on div at bounding box center [224, 301] width 432 height 12
click at [290, 243] on div at bounding box center [224, 301] width 432 height 12
click at [297, 243] on div at bounding box center [224, 301] width 432 height 1
click at [300, 243] on div at bounding box center [224, 301] width 432 height 12
click at [303, 243] on div at bounding box center [224, 301] width 432 height 12
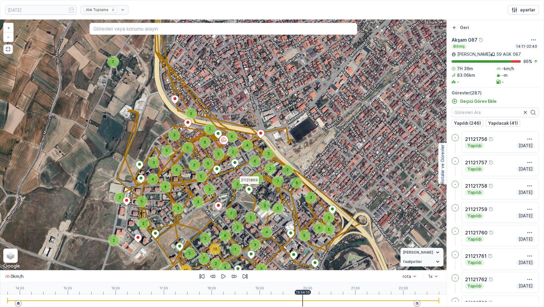
click at [309, 243] on div at bounding box center [224, 301] width 432 height 12
click at [317, 243] on div at bounding box center [224, 301] width 432 height 12
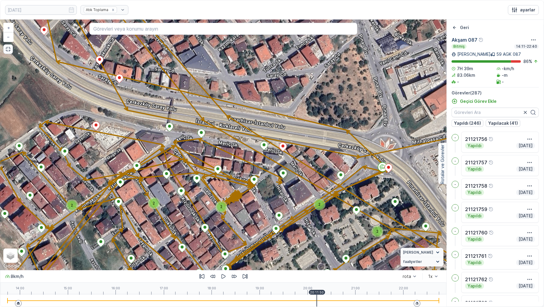
click at [324, 243] on div at bounding box center [224, 301] width 432 height 12
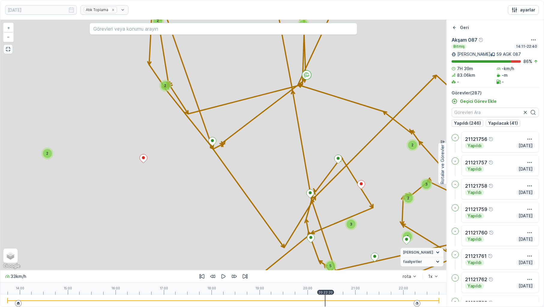
click at [333, 243] on div at bounding box center [224, 301] width 432 height 12
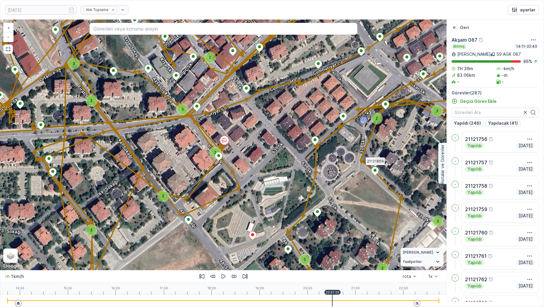
click at [335, 243] on div at bounding box center [224, 301] width 432 height 12
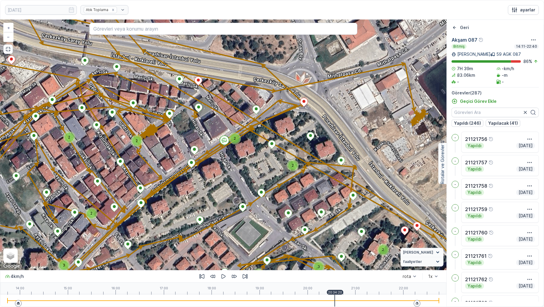
click at [9, 50] on icon "button" at bounding box center [8, 49] width 5 height 5
